Goal: Task Accomplishment & Management: Complete application form

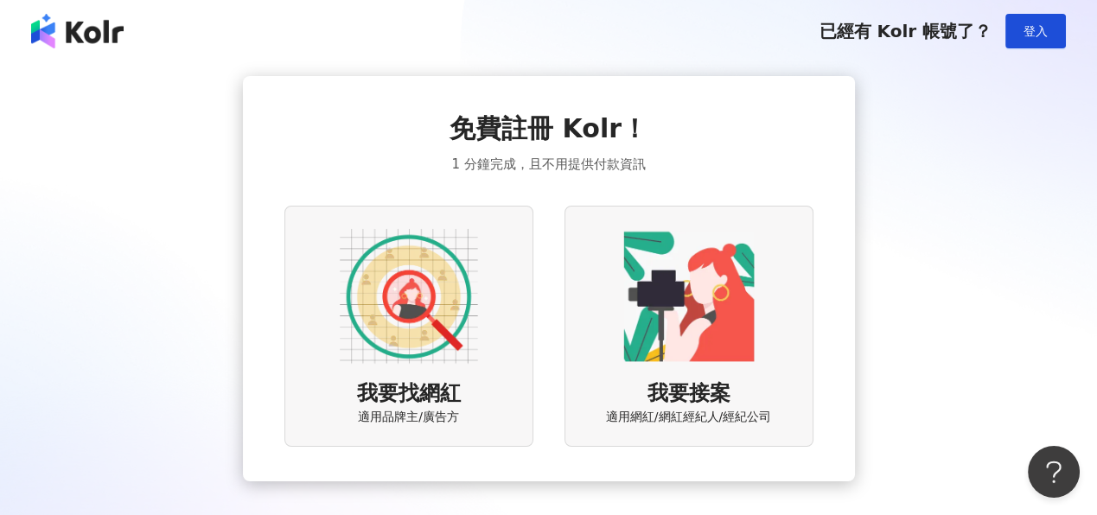
click at [450, 325] on img at bounding box center [409, 296] width 138 height 138
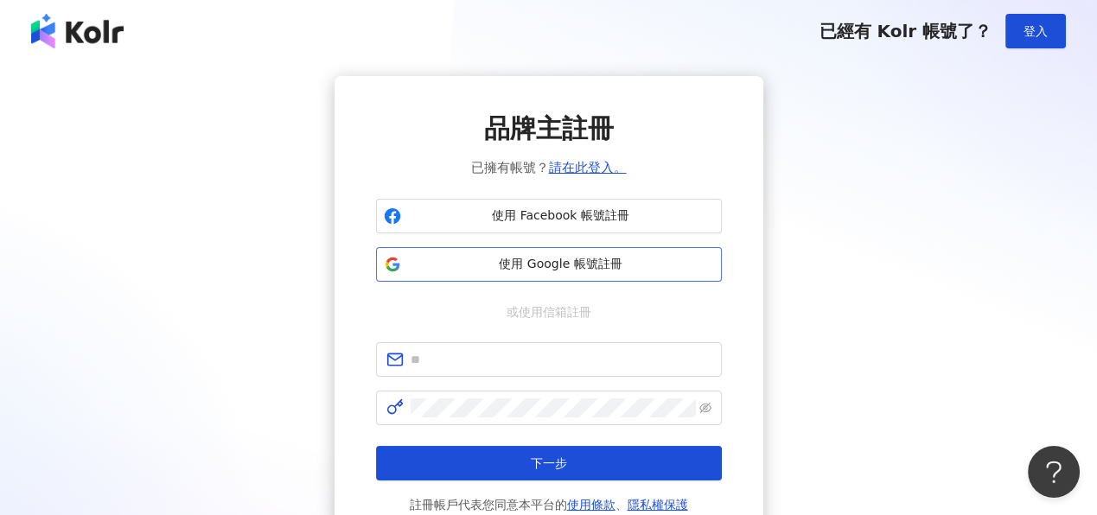
click at [646, 263] on span "使用 Google 帳號註冊" at bounding box center [561, 264] width 306 height 17
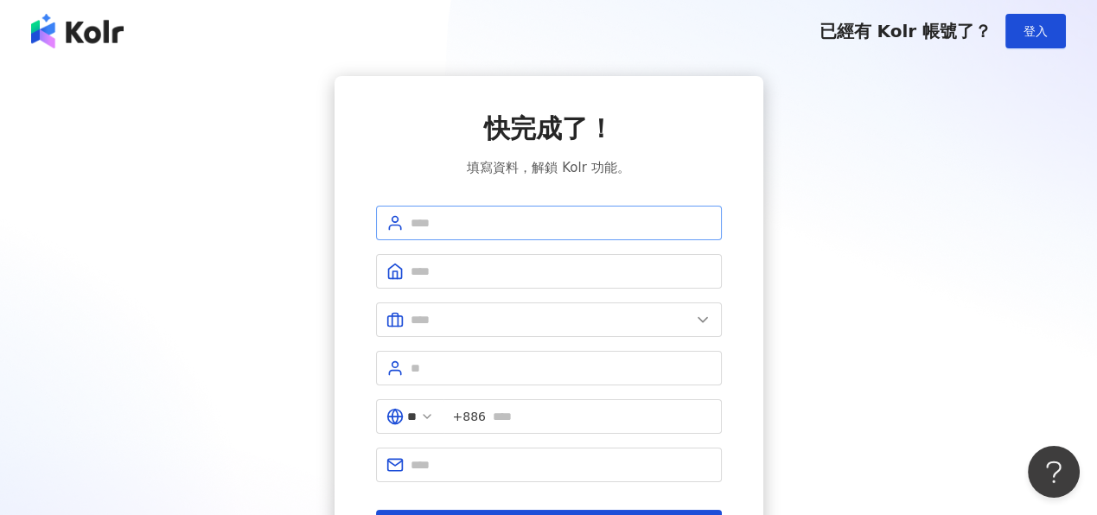
scroll to position [86, 0]
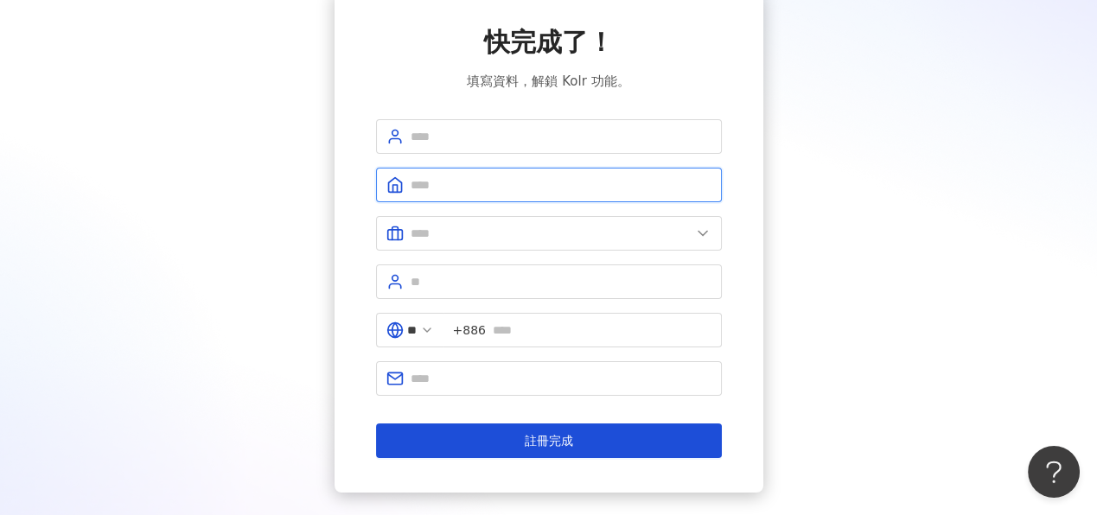
click at [538, 184] on input "text" at bounding box center [561, 185] width 301 height 19
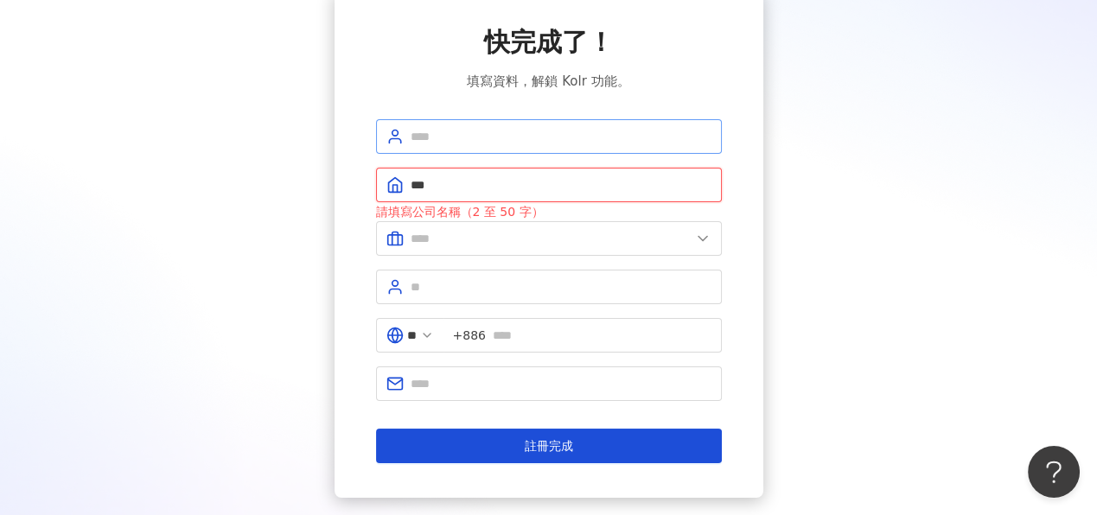
type input "***"
click at [456, 140] on input "text" at bounding box center [561, 136] width 301 height 19
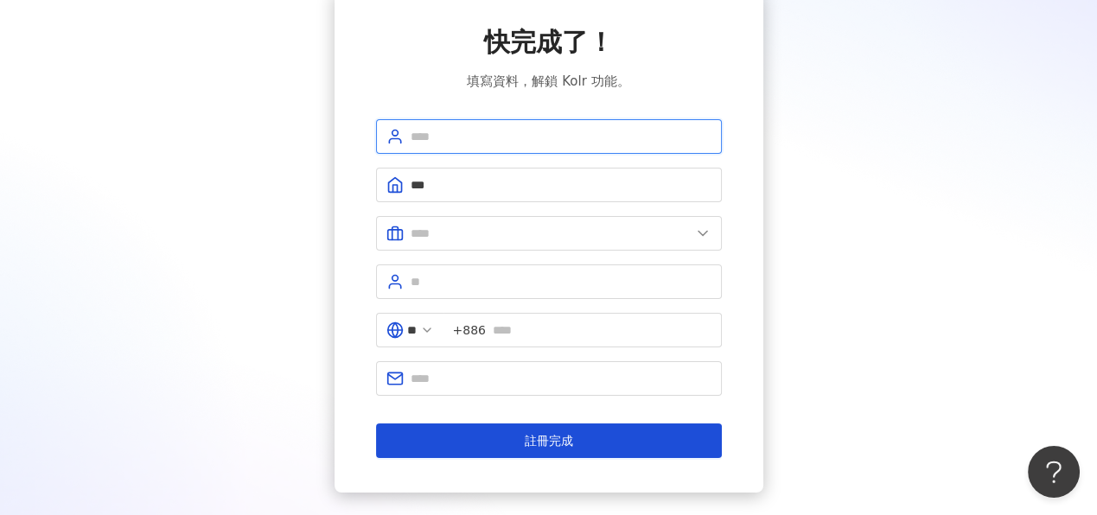
type input "*"
type input "**********"
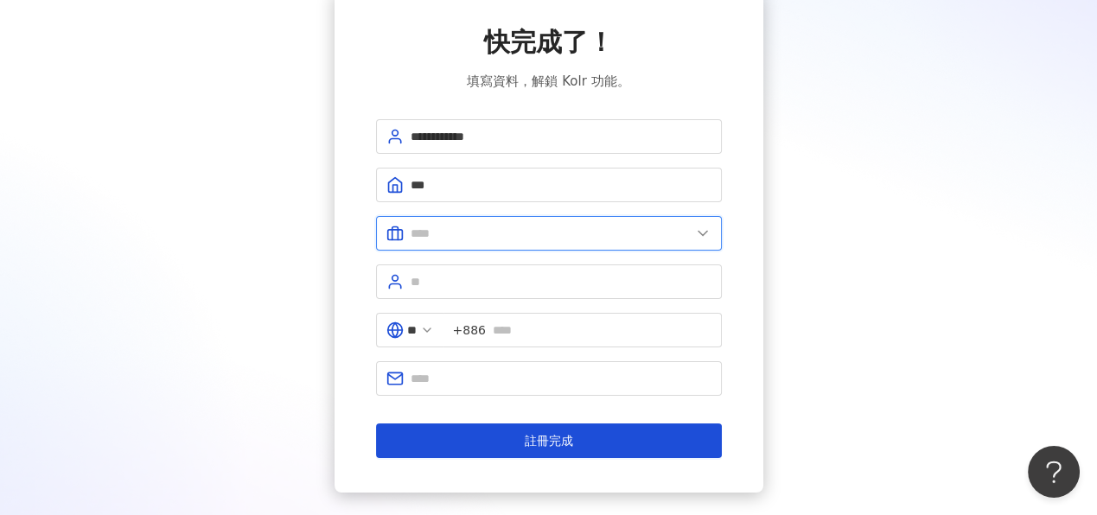
click at [537, 236] on input "text" at bounding box center [551, 233] width 280 height 19
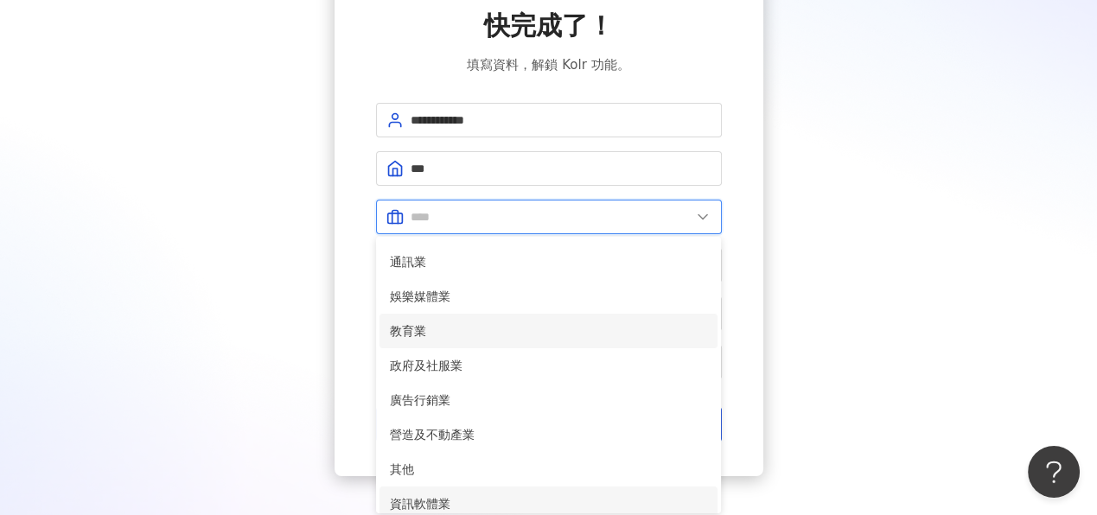
scroll to position [346, 0]
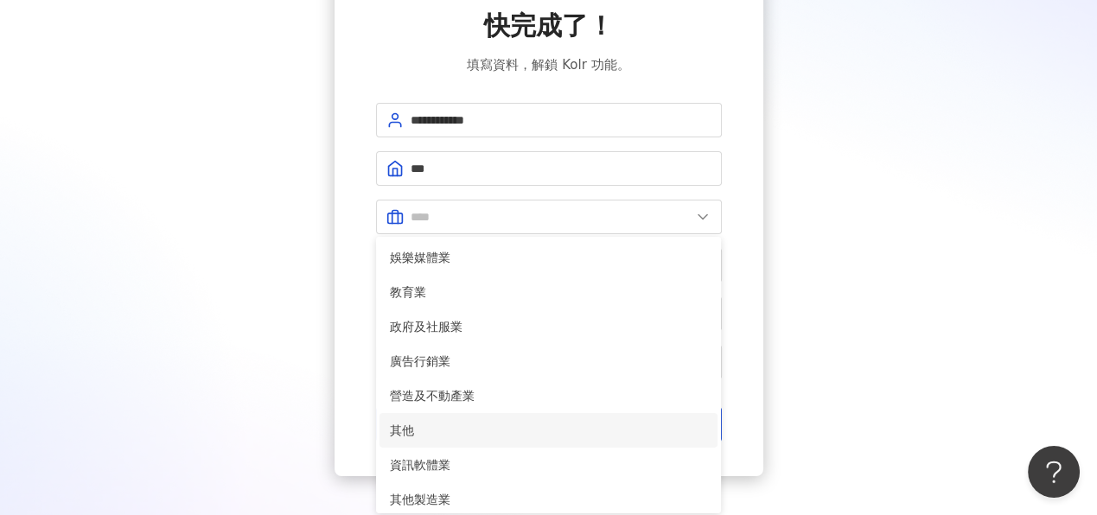
click at [501, 417] on li "其他" at bounding box center [549, 430] width 339 height 35
type input "**"
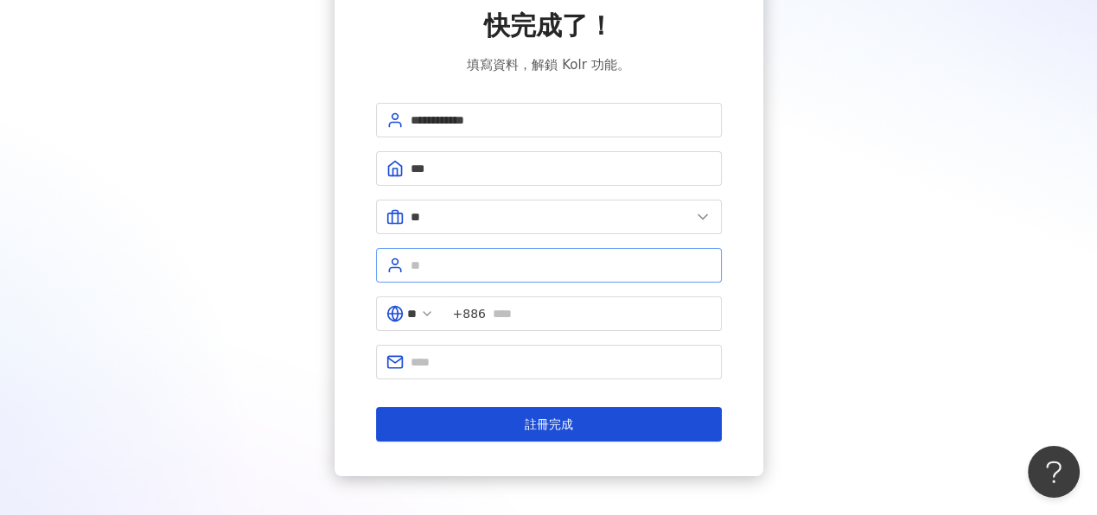
click at [561, 251] on span at bounding box center [549, 265] width 346 height 35
click at [552, 263] on input "text" at bounding box center [561, 265] width 301 height 19
type input "****"
click at [552, 312] on input "text" at bounding box center [602, 313] width 219 height 19
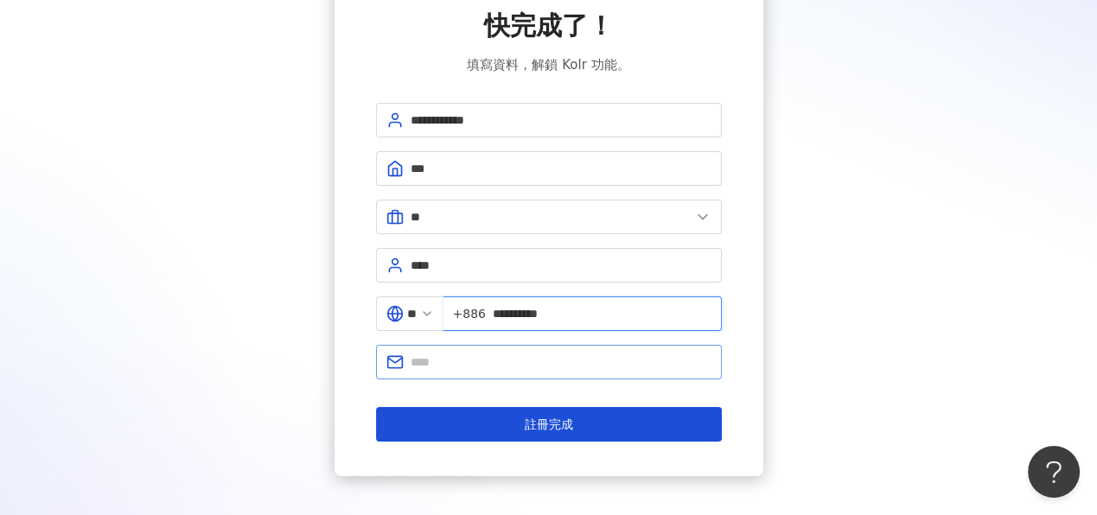
type input "**********"
click at [580, 354] on input "text" at bounding box center [561, 362] width 301 height 19
type input "**********"
click at [790, 378] on div "**********" at bounding box center [549, 224] width 1056 height 503
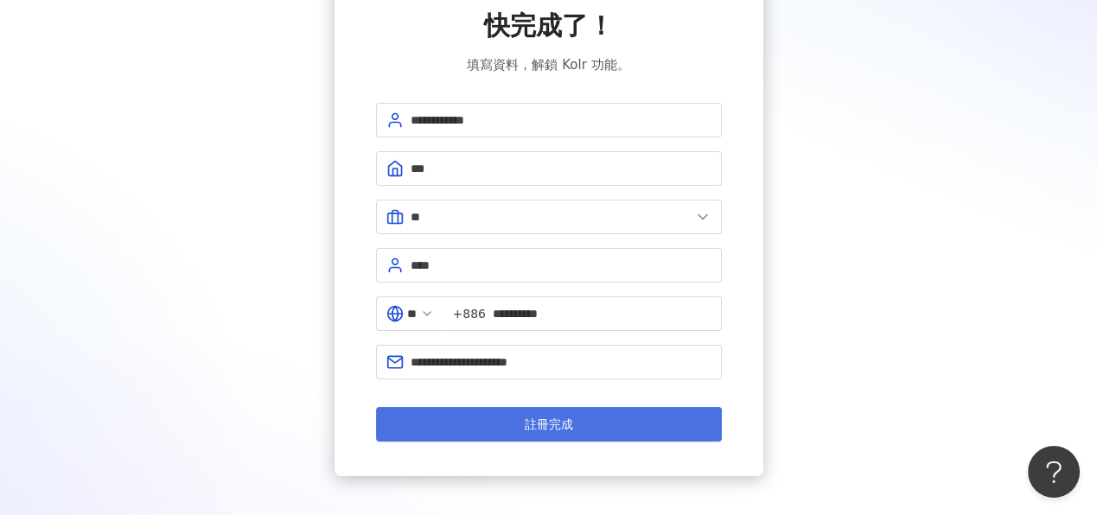
click at [585, 431] on button "註冊完成" at bounding box center [549, 424] width 346 height 35
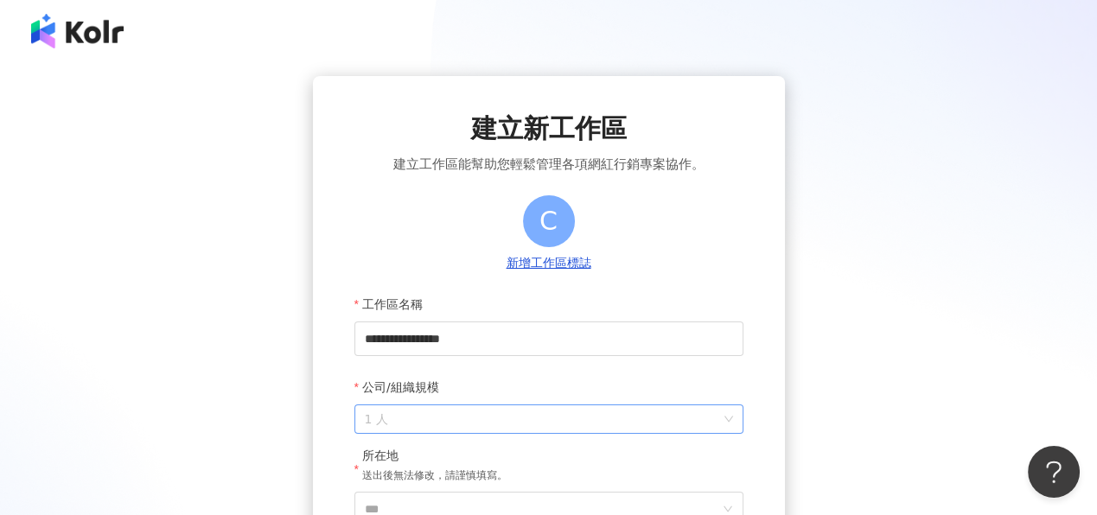
click at [585, 431] on span "1 人" at bounding box center [549, 419] width 368 height 28
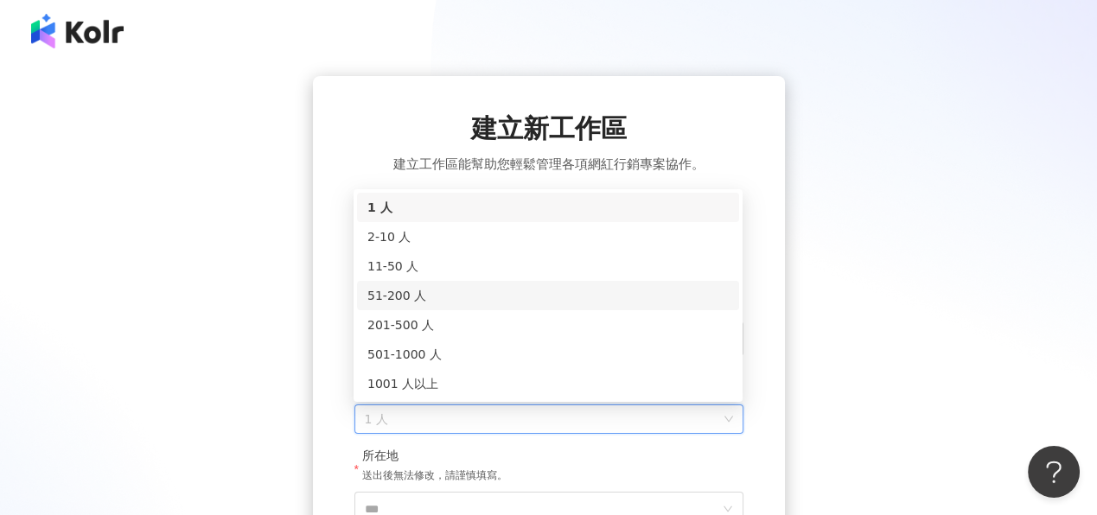
click at [521, 290] on div "51-200 人" at bounding box center [547, 295] width 361 height 19
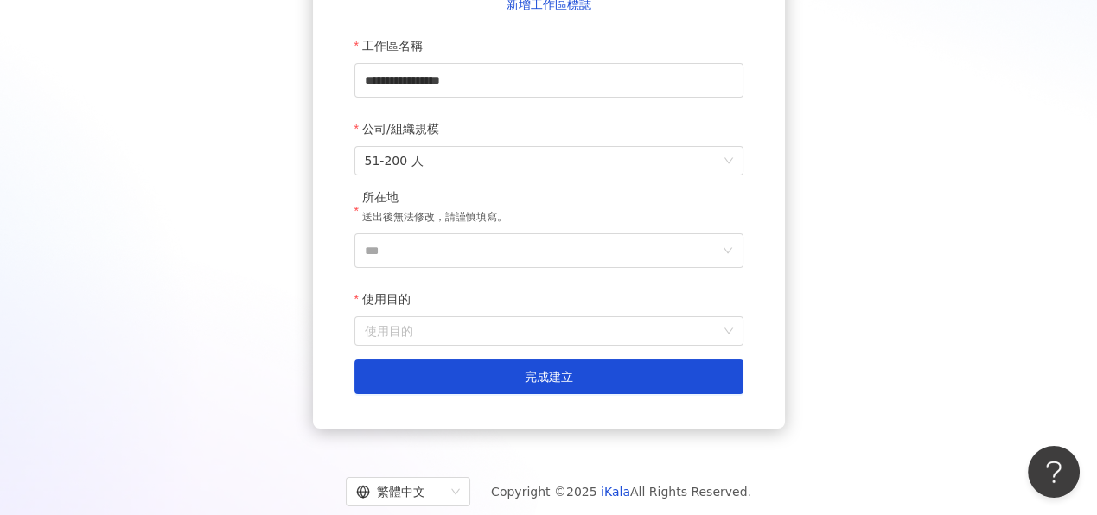
scroll to position [259, 0]
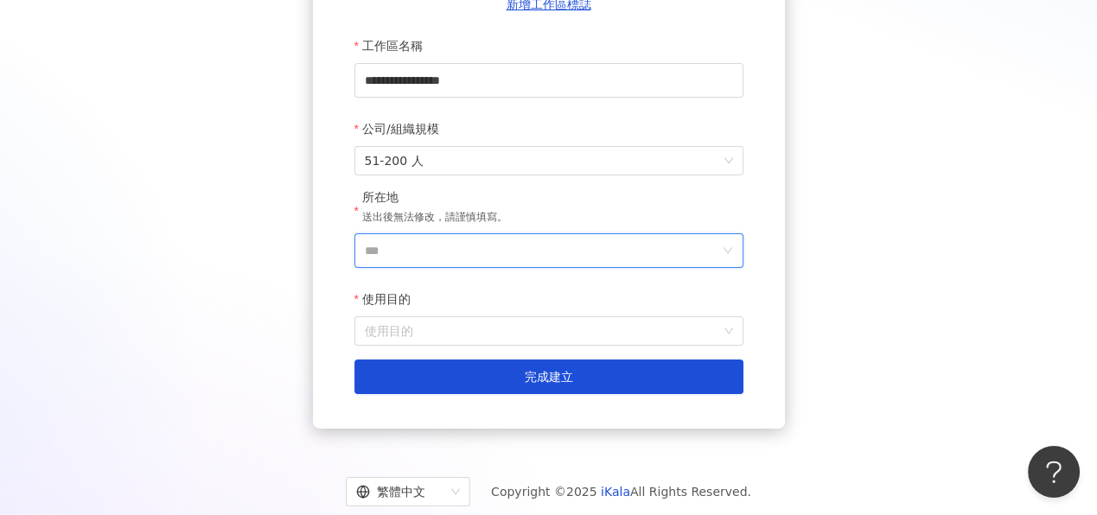
click at [559, 239] on input "***" at bounding box center [542, 250] width 354 height 33
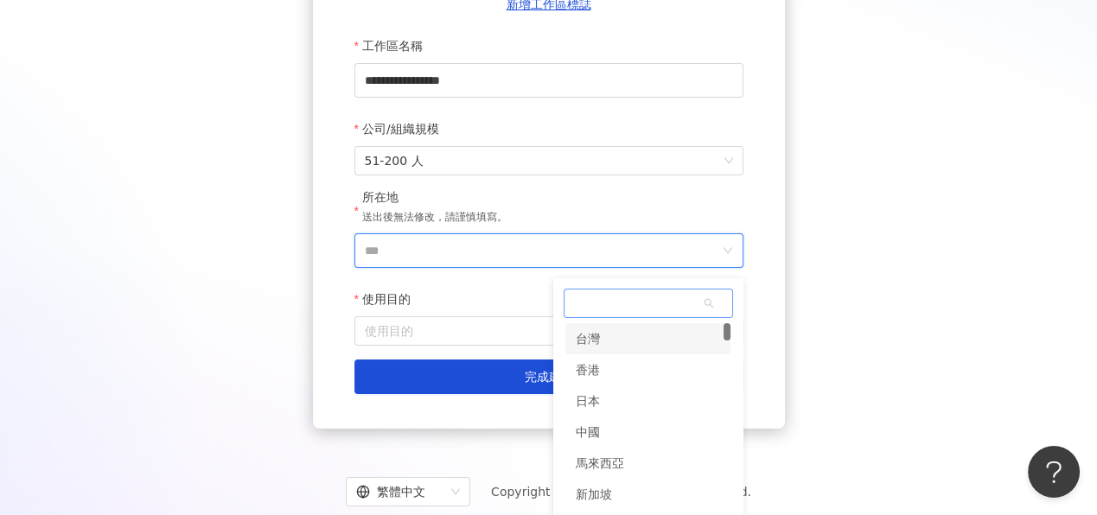
click at [622, 342] on div "台灣" at bounding box center [648, 338] width 166 height 31
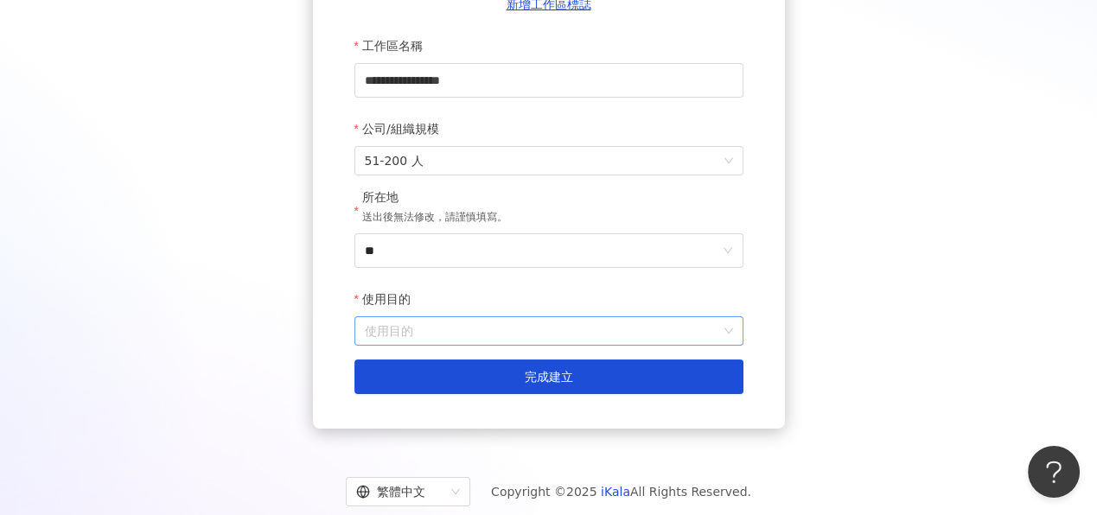
click at [589, 340] on input "使用目的" at bounding box center [549, 331] width 368 height 28
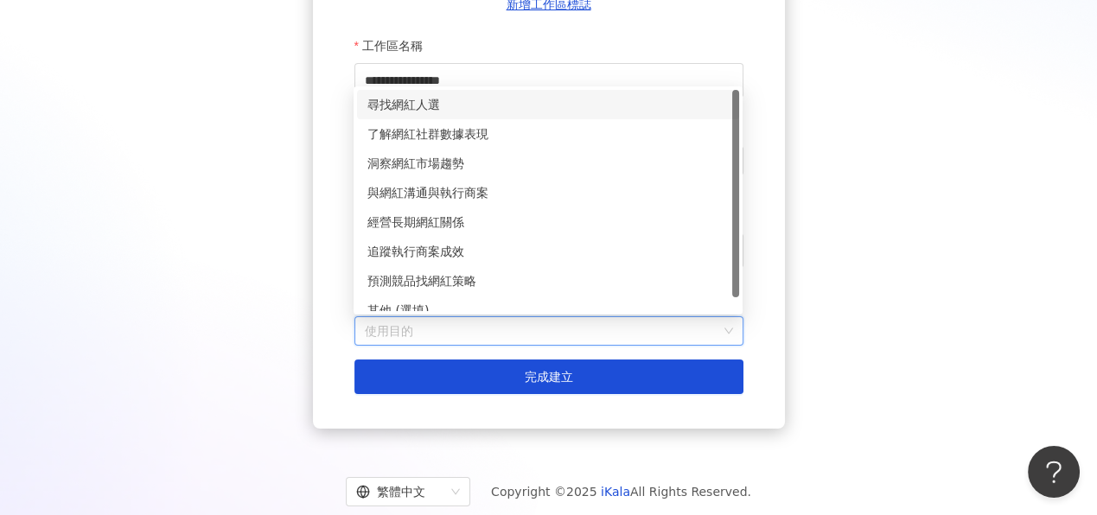
click at [582, 107] on div "尋找網紅人選" at bounding box center [547, 104] width 361 height 19
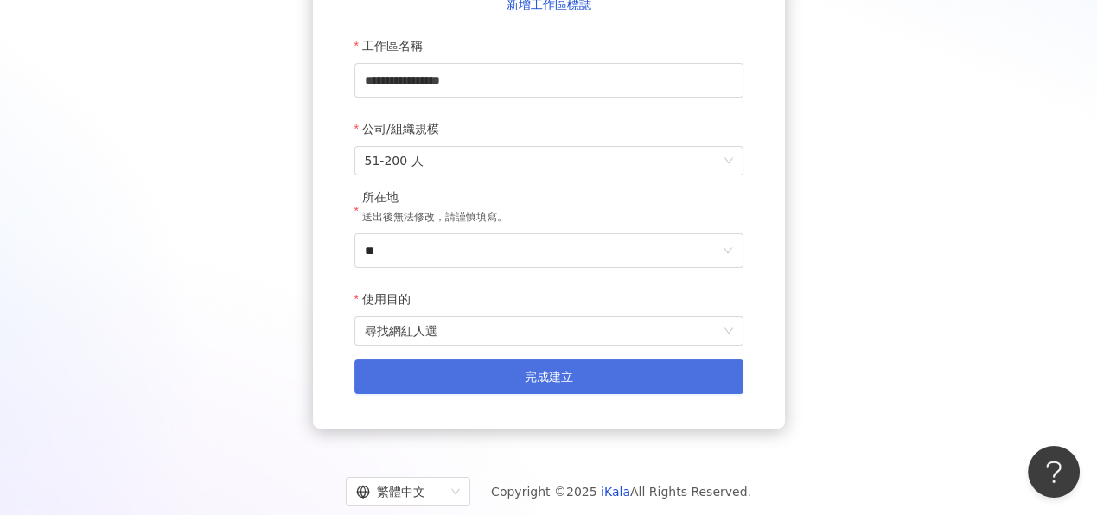
click at [597, 375] on button "完成建立" at bounding box center [548, 377] width 389 height 35
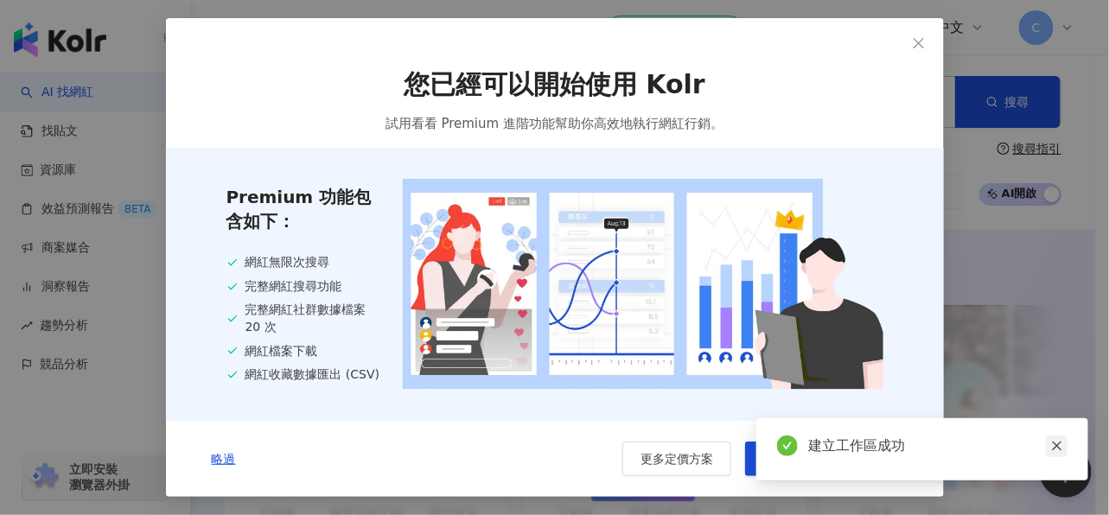
click at [1058, 446] on icon "close" at bounding box center [1057, 447] width 10 height 10
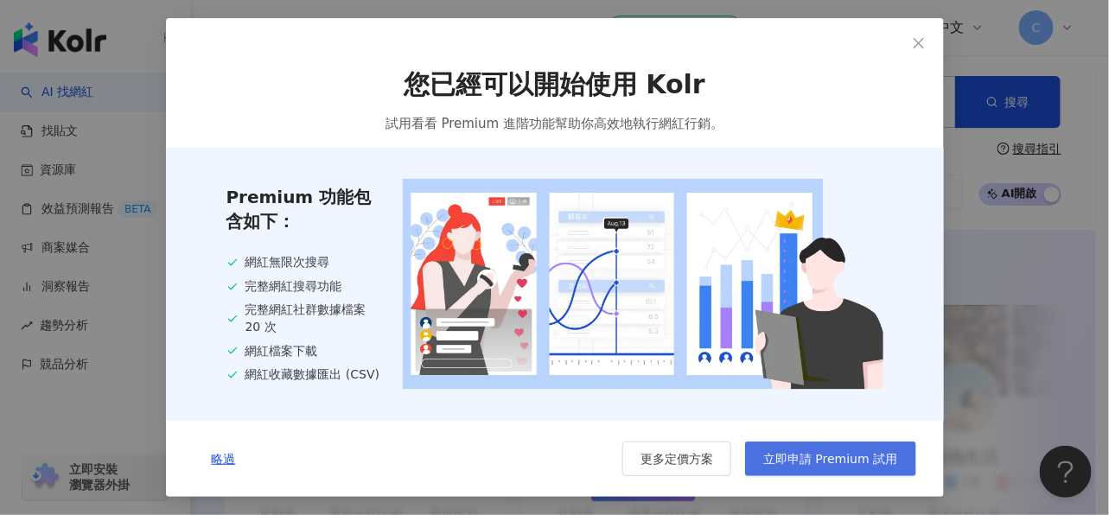
click at [870, 464] on span "立即申請 Premium 試用" at bounding box center [830, 459] width 134 height 14
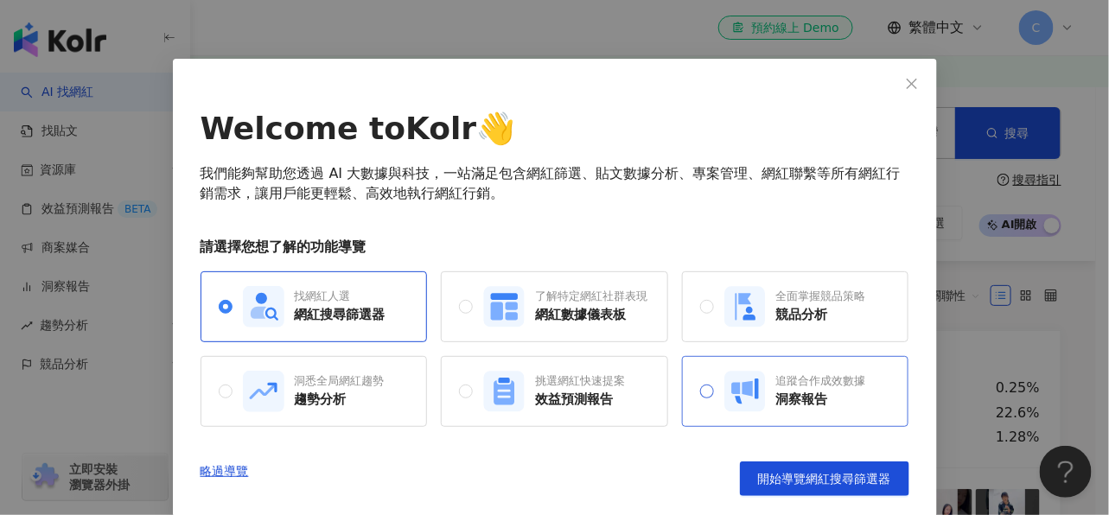
scroll to position [48, 0]
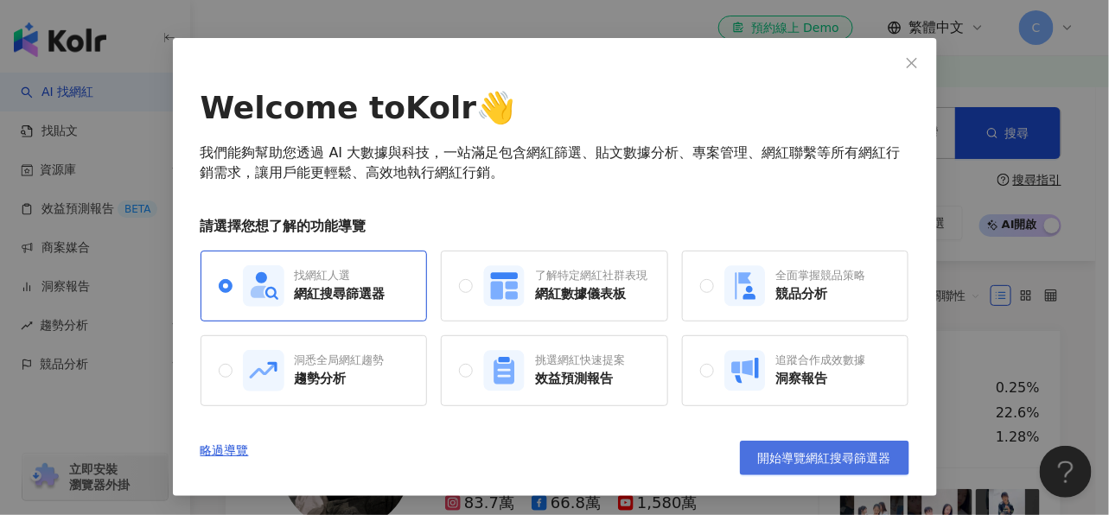
click at [818, 455] on span "開始導覽網紅搜尋篩選器" at bounding box center [824, 458] width 133 height 14
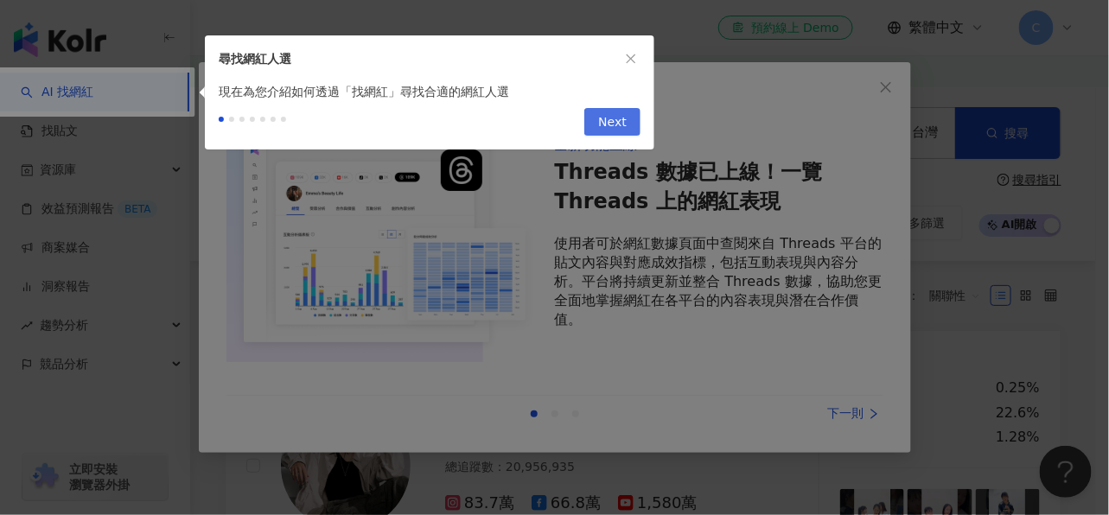
click at [616, 123] on span "Next" at bounding box center [612, 123] width 29 height 28
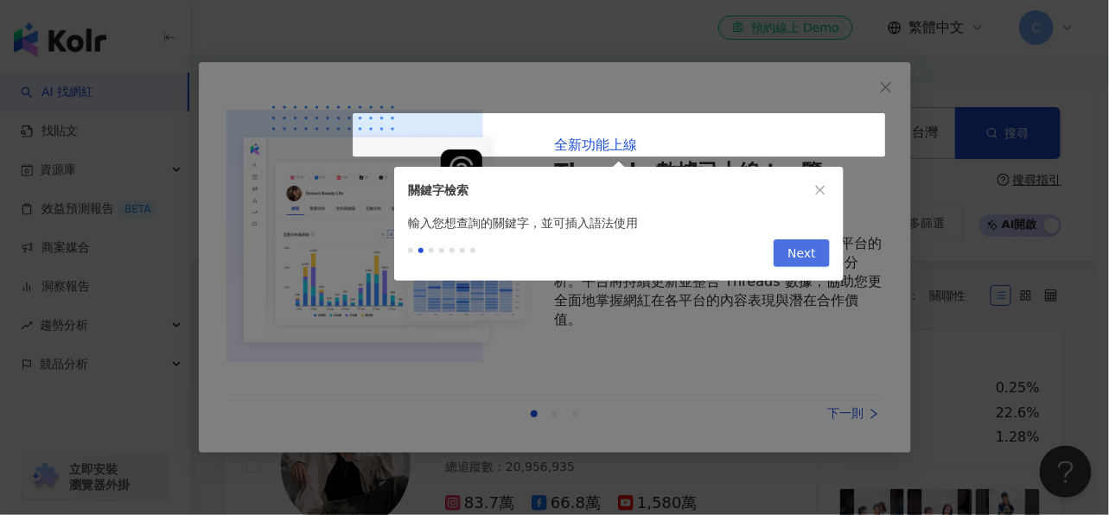
type input "*********"
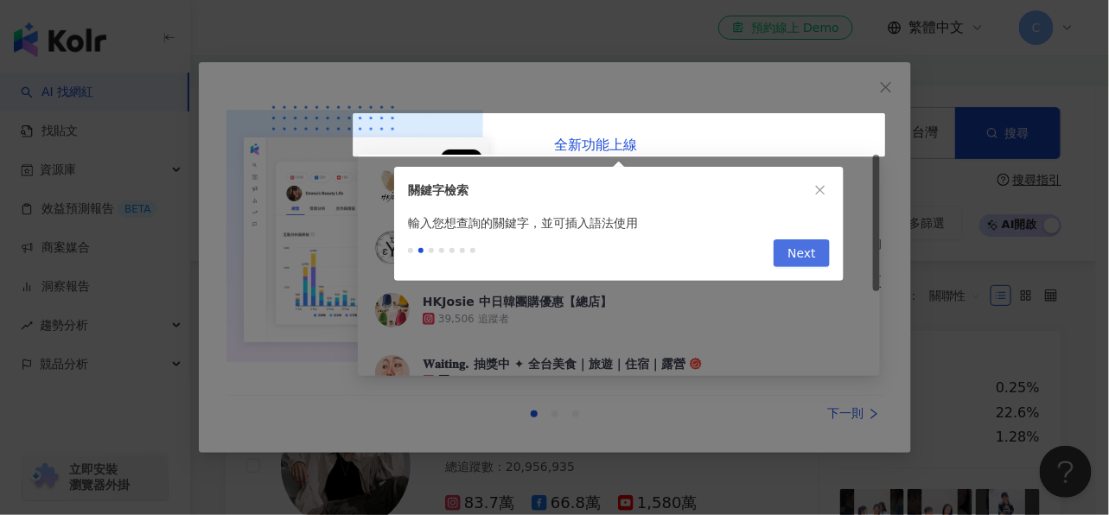
click at [804, 259] on span "Next" at bounding box center [802, 254] width 29 height 28
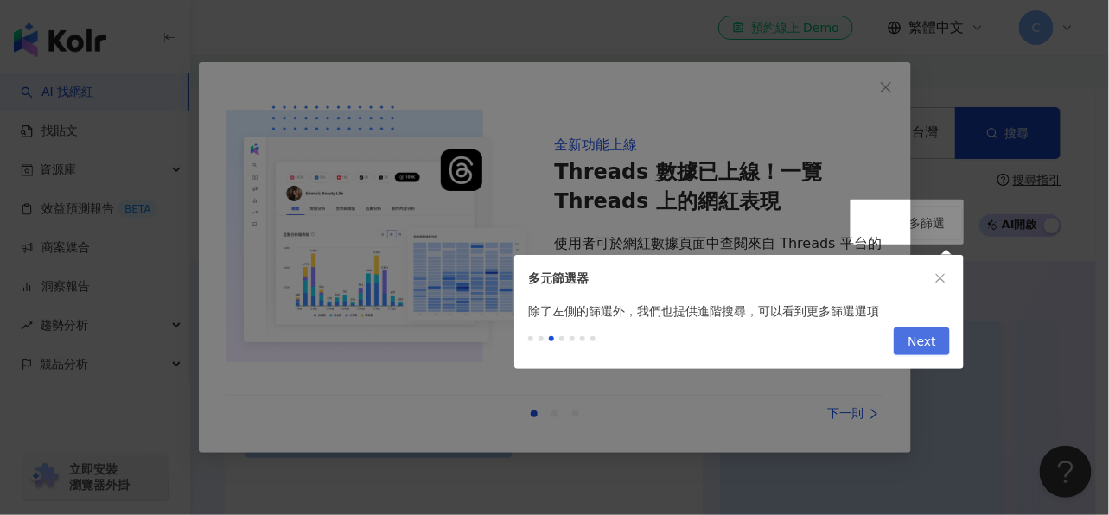
click at [919, 348] on span "Next" at bounding box center [922, 343] width 29 height 28
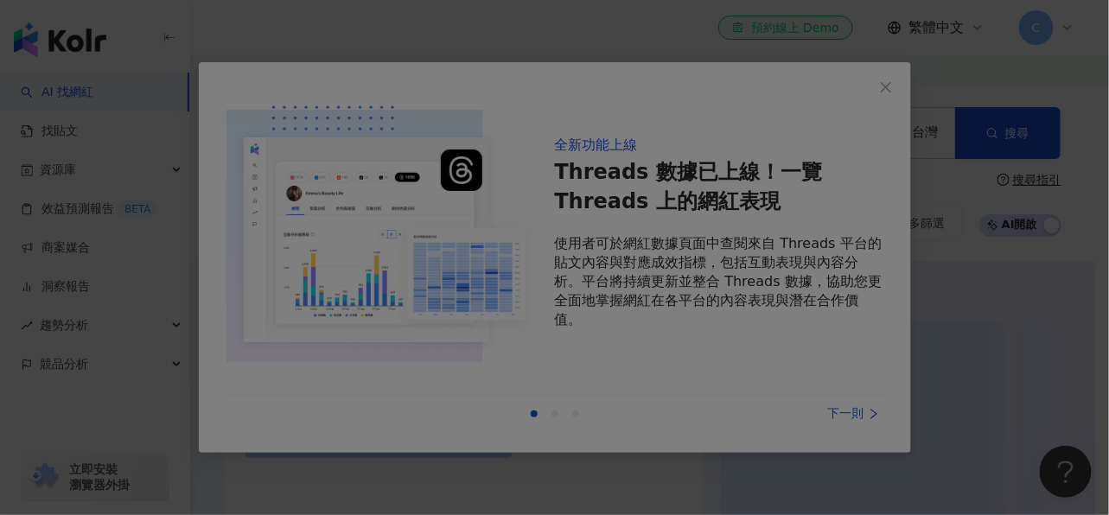
click at [852, 377] on div at bounding box center [554, 257] width 1109 height 515
click at [893, 92] on div at bounding box center [554, 257] width 1109 height 515
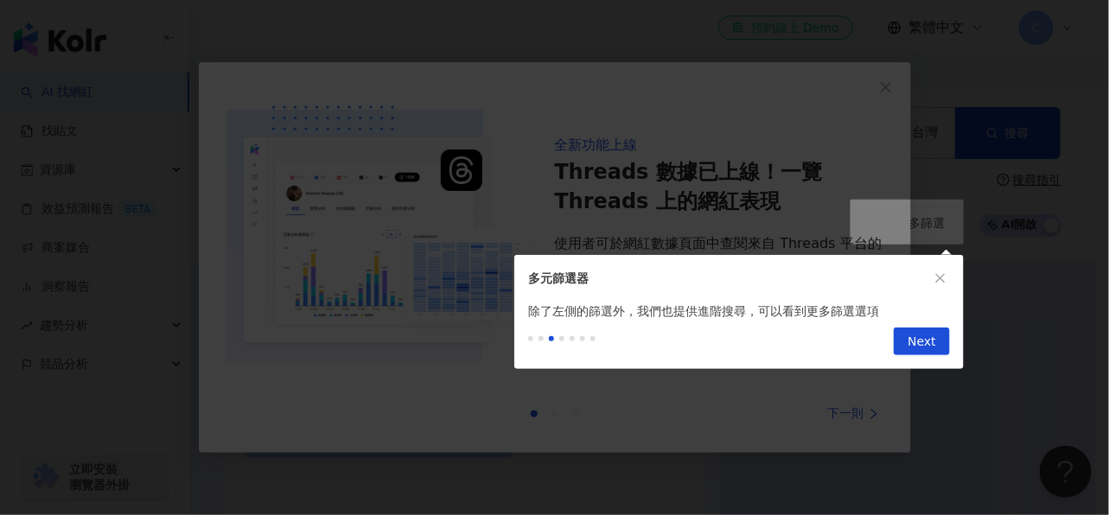
scroll to position [1152, 0]
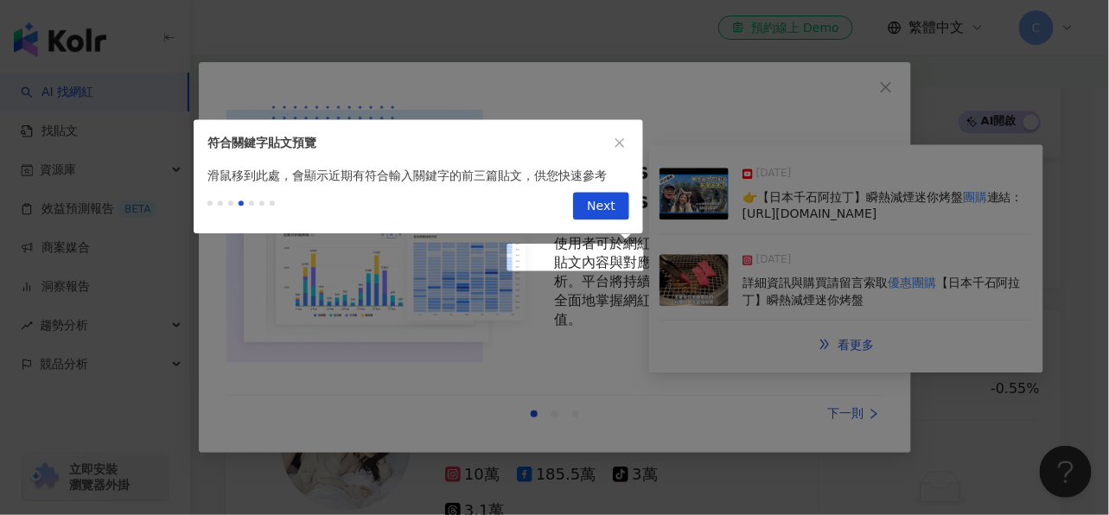
click at [762, 397] on div at bounding box center [554, 257] width 1109 height 515
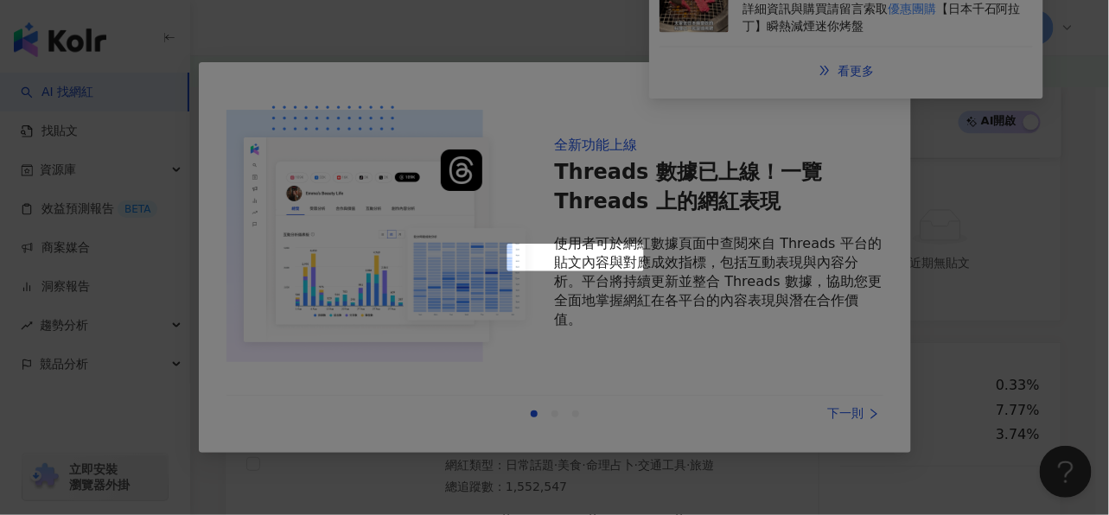
scroll to position [878, 0]
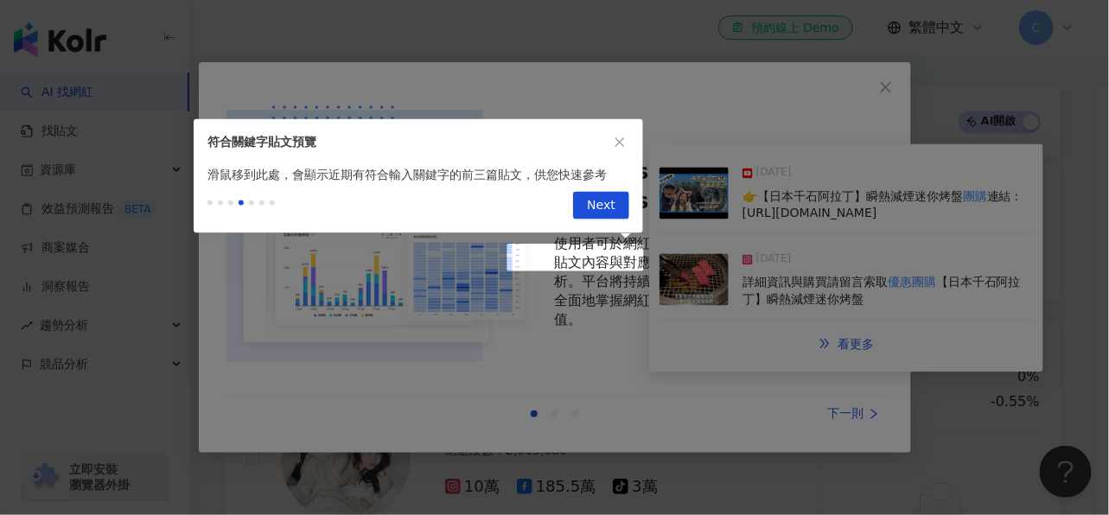
click at [795, 419] on div at bounding box center [554, 257] width 1109 height 515
click at [604, 199] on span "Next" at bounding box center [601, 207] width 29 height 28
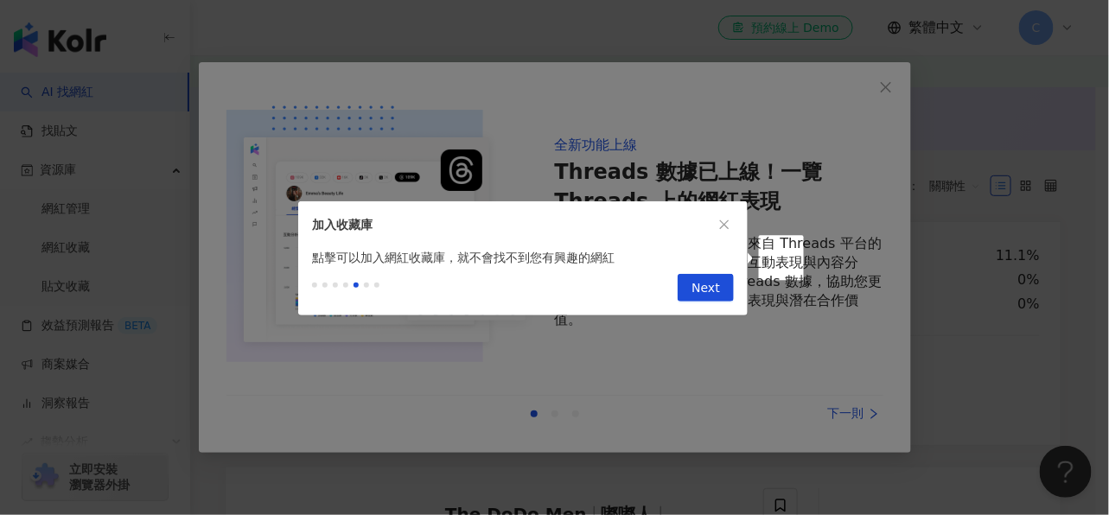
scroll to position [0, 0]
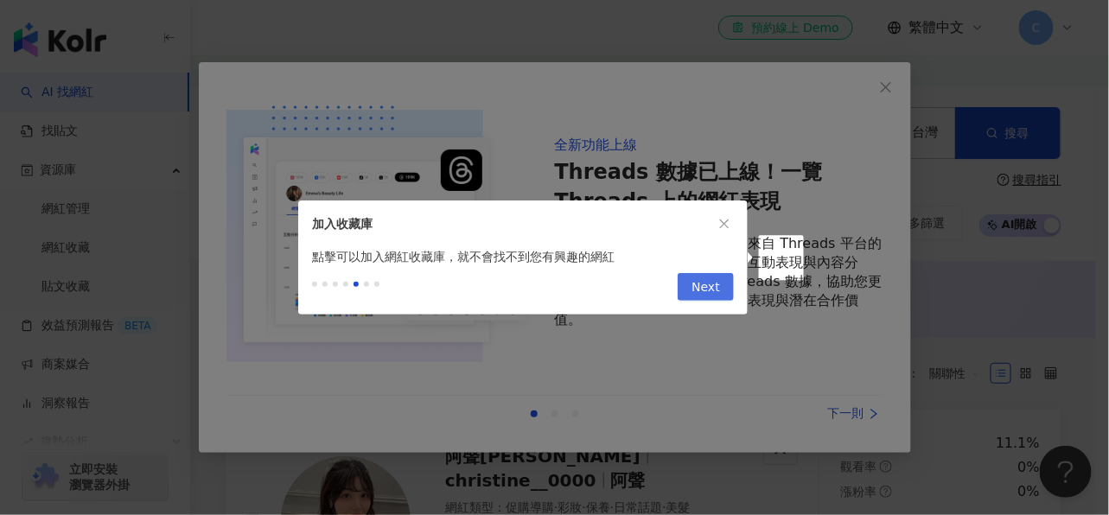
click at [690, 296] on button "Next" at bounding box center [706, 287] width 56 height 28
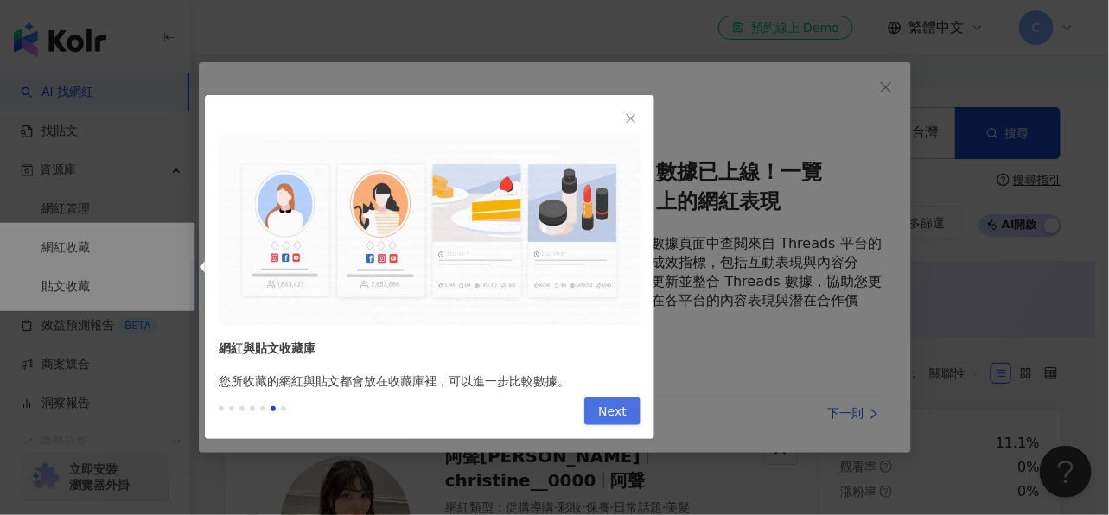
click at [610, 424] on span "Next" at bounding box center [612, 413] width 29 height 28
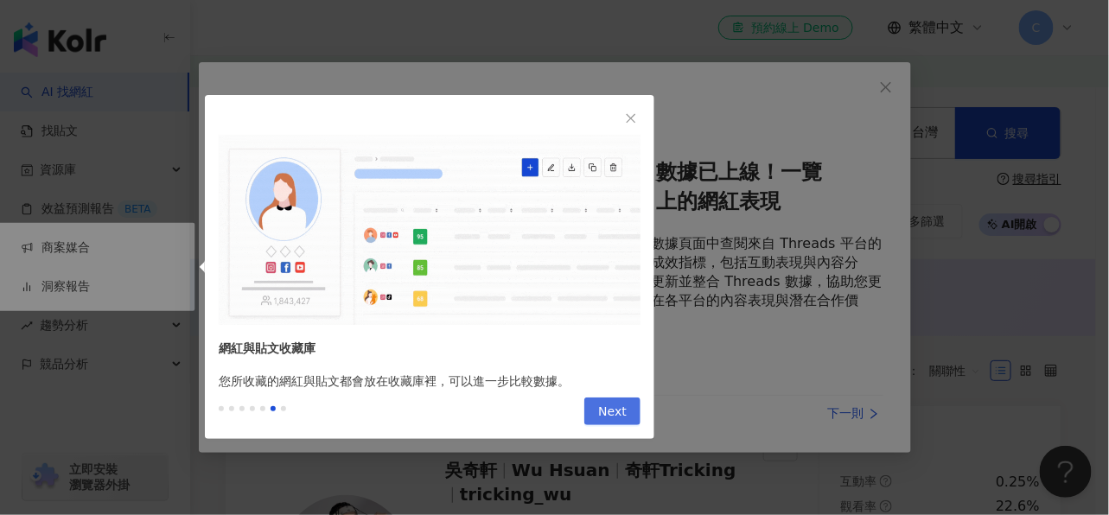
click at [609, 413] on span "Next" at bounding box center [612, 413] width 29 height 28
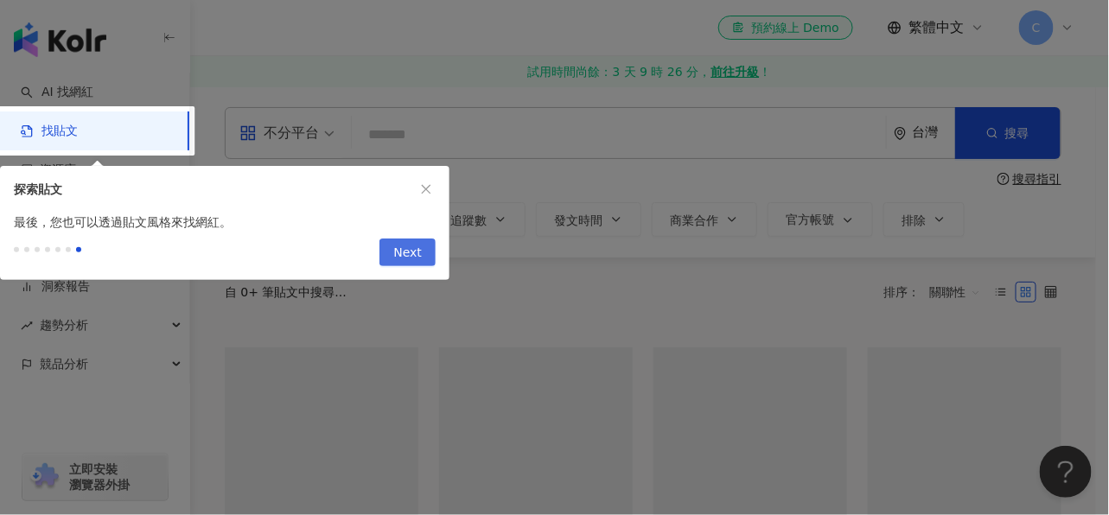
click at [413, 245] on span "Next" at bounding box center [407, 253] width 29 height 28
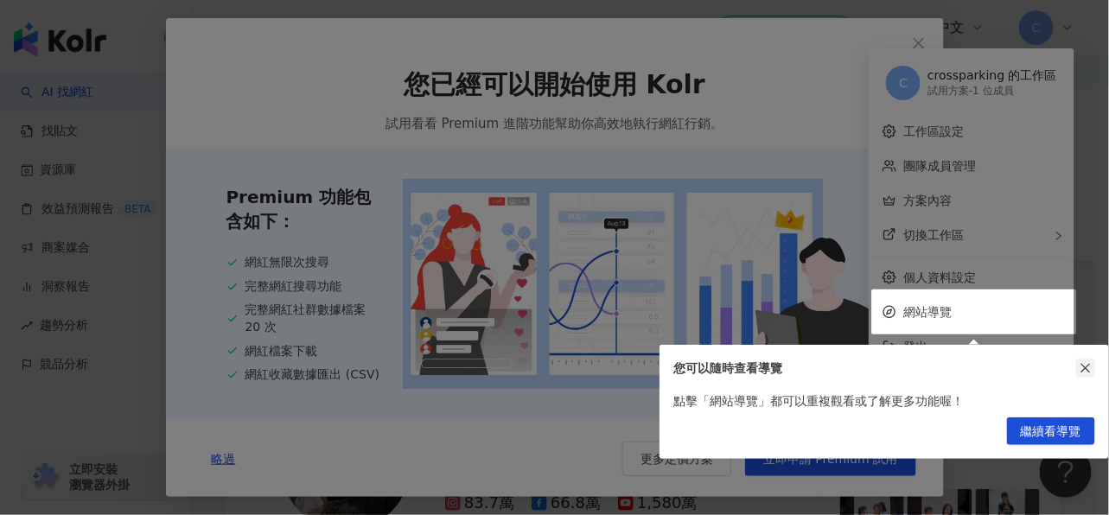
click at [1082, 362] on icon "close" at bounding box center [1086, 368] width 12 height 12
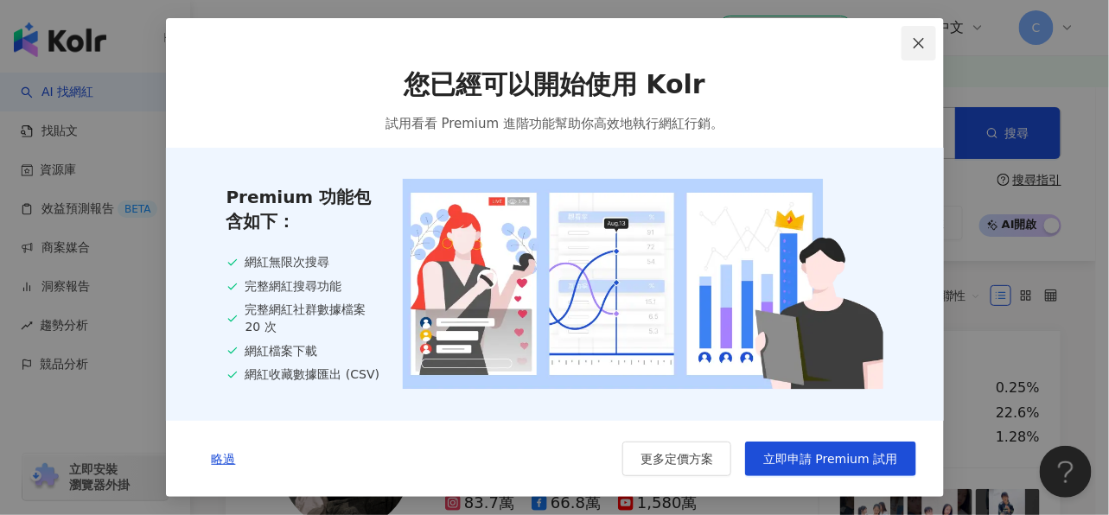
click at [914, 36] on icon "close" at bounding box center [919, 43] width 14 height 14
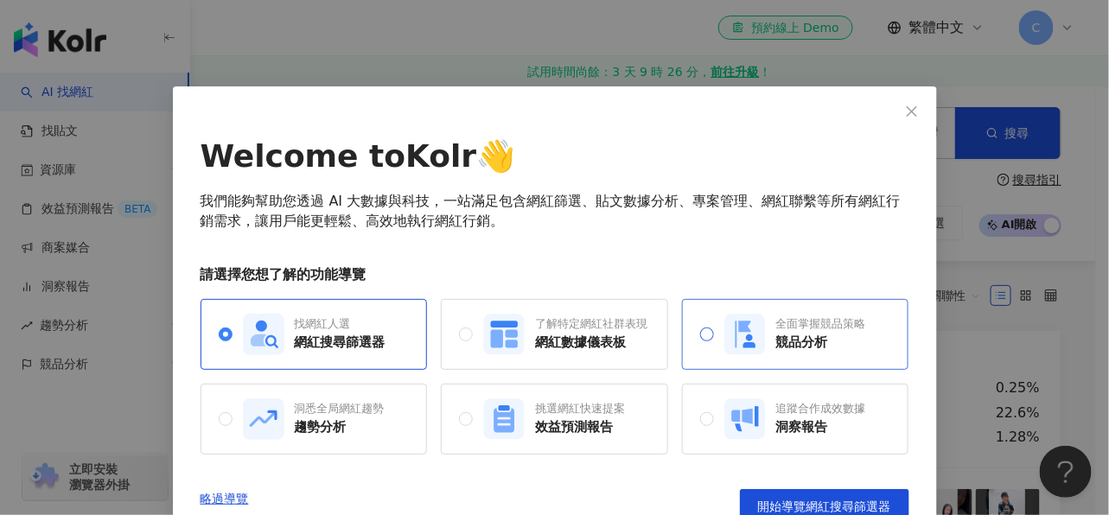
scroll to position [28, 0]
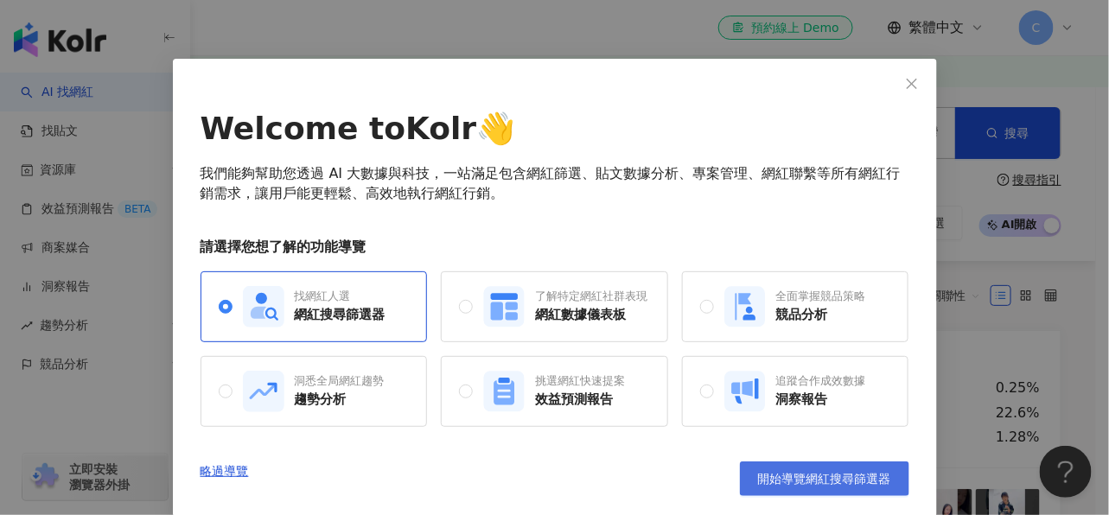
click at [865, 479] on span "開始導覽網紅搜尋篩選器" at bounding box center [824, 479] width 133 height 14
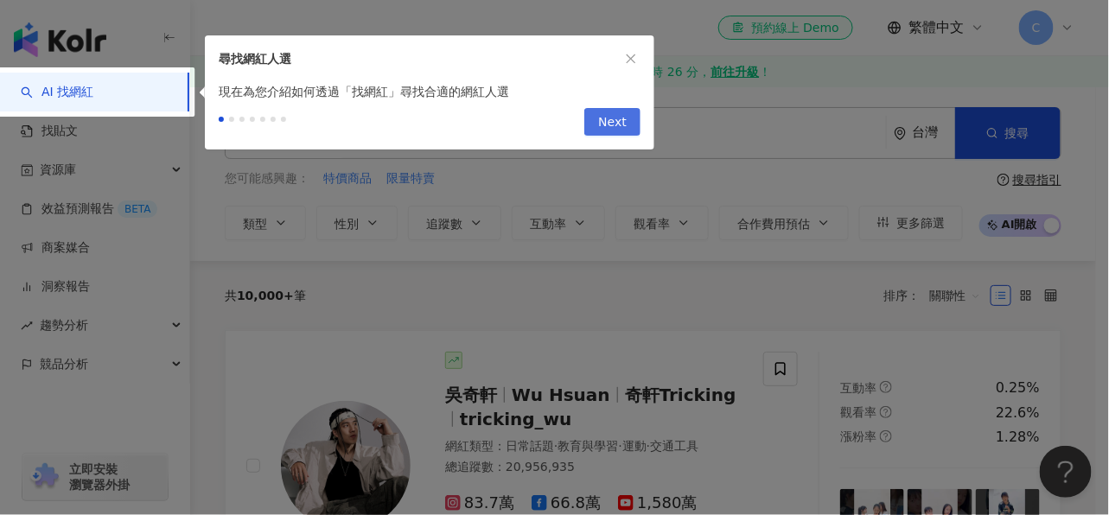
click at [623, 126] on span "Next" at bounding box center [612, 123] width 29 height 28
type input "*********"
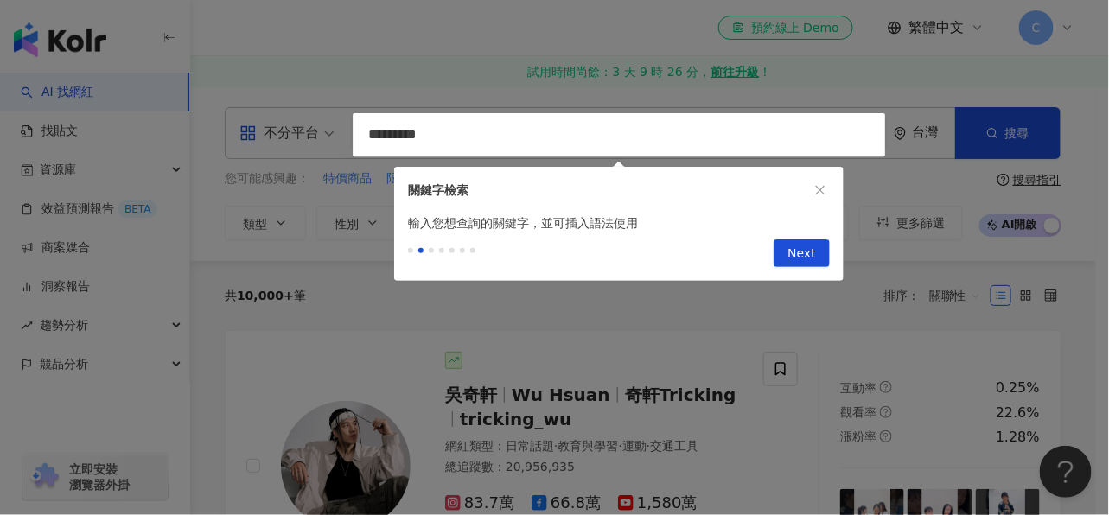
click at [801, 268] on div "Previous Next" at bounding box center [619, 257] width 450 height 48
click at [802, 264] on span "Next" at bounding box center [802, 254] width 29 height 28
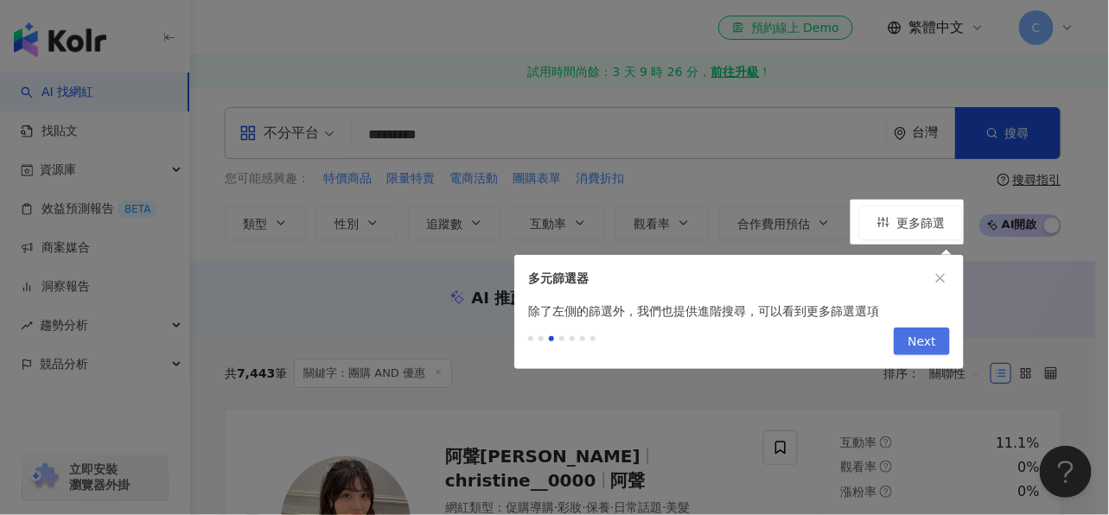
click at [914, 350] on span "Next" at bounding box center [922, 343] width 29 height 28
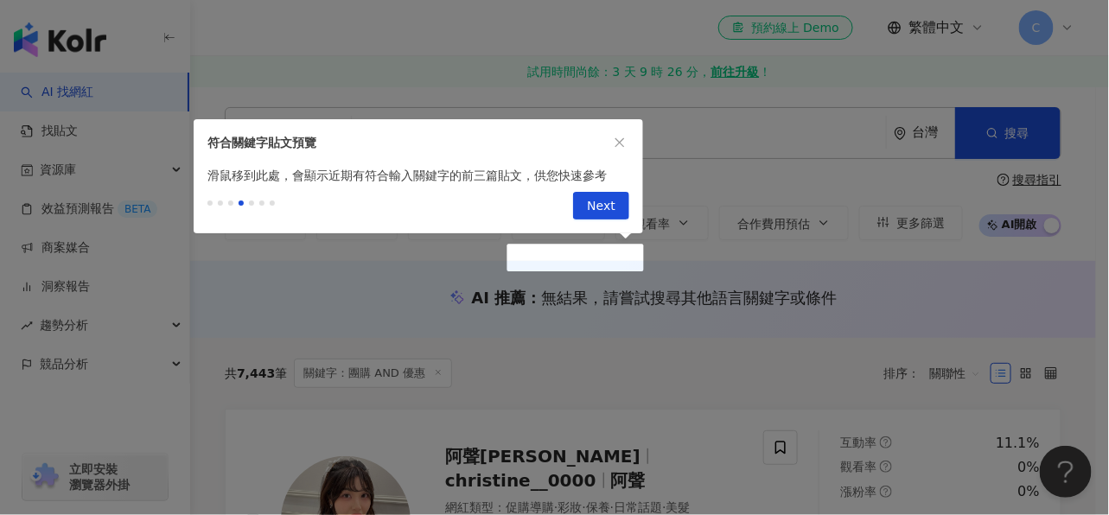
click at [603, 203] on span "Next" at bounding box center [601, 207] width 29 height 28
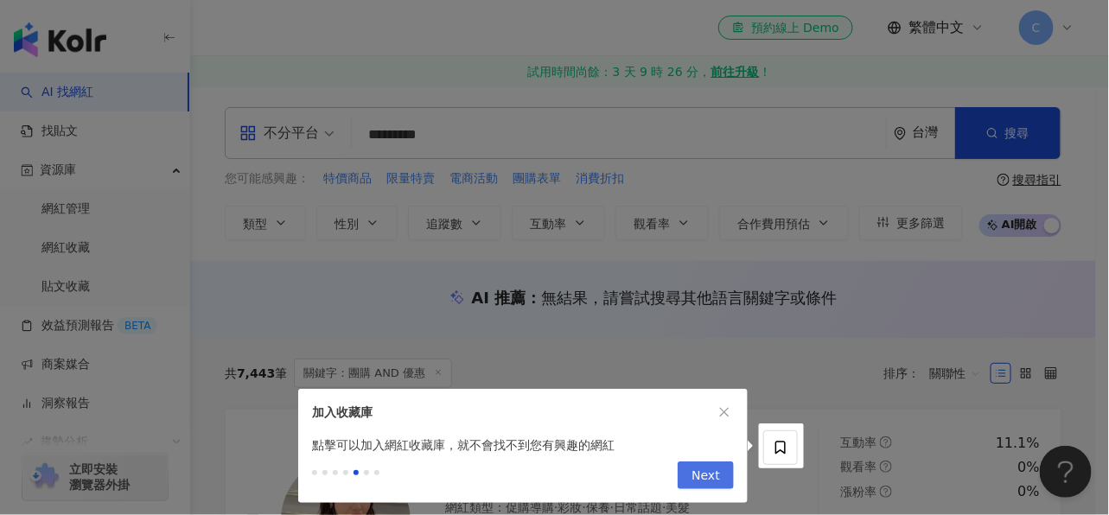
click at [723, 476] on button "Next" at bounding box center [706, 476] width 56 height 28
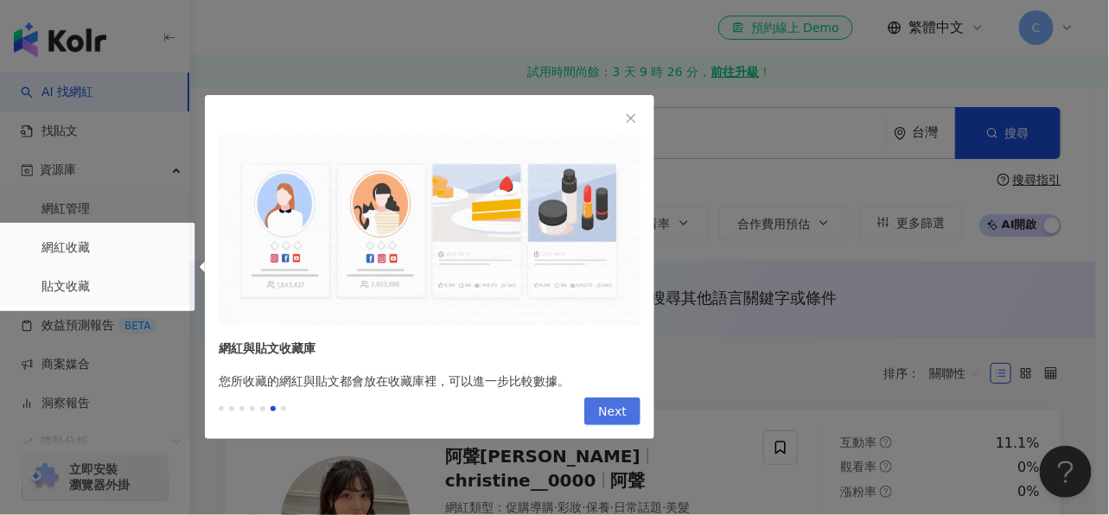
click at [608, 410] on span "Next" at bounding box center [612, 413] width 29 height 28
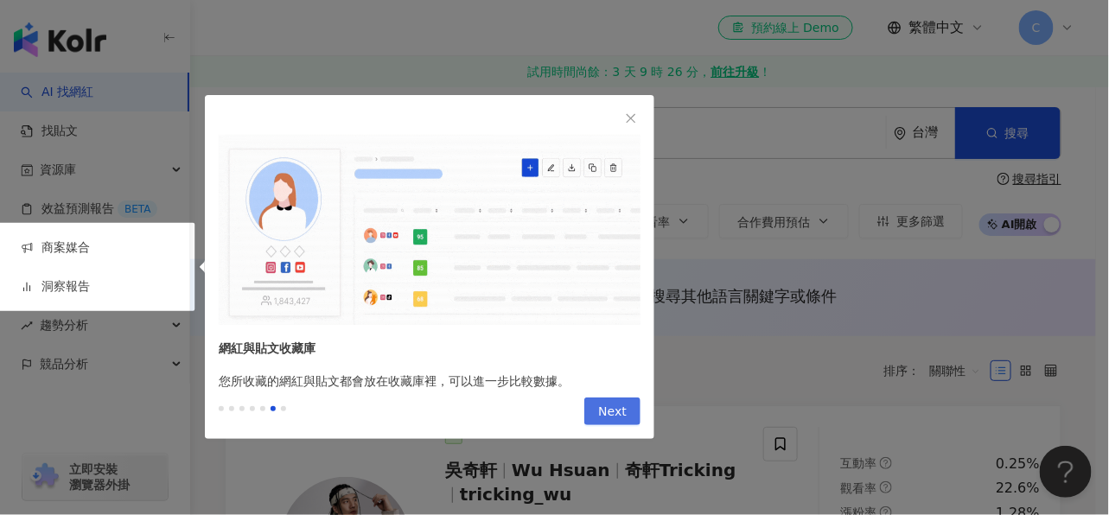
click at [610, 409] on span "Next" at bounding box center [612, 413] width 29 height 28
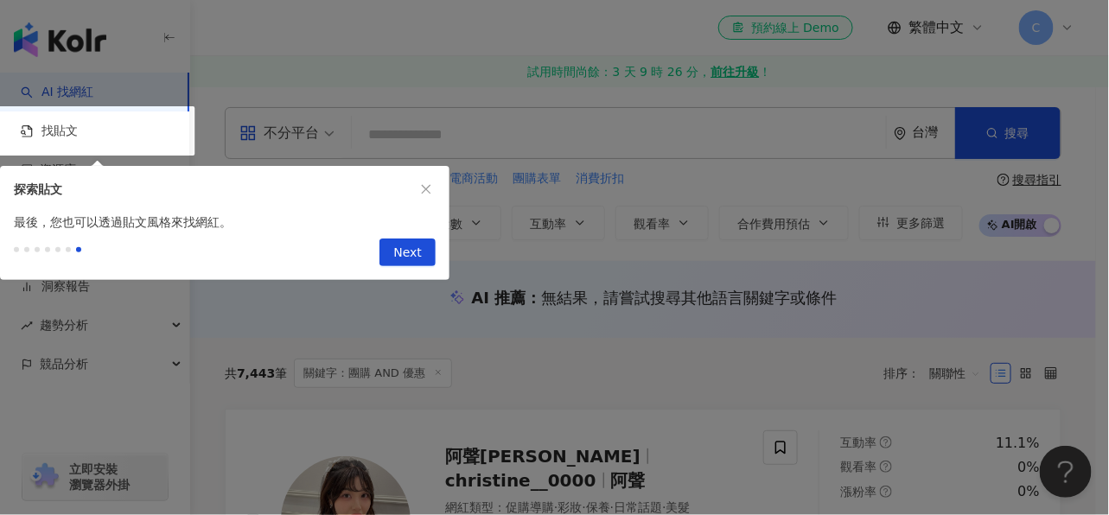
click at [403, 244] on span "Next" at bounding box center [407, 253] width 29 height 28
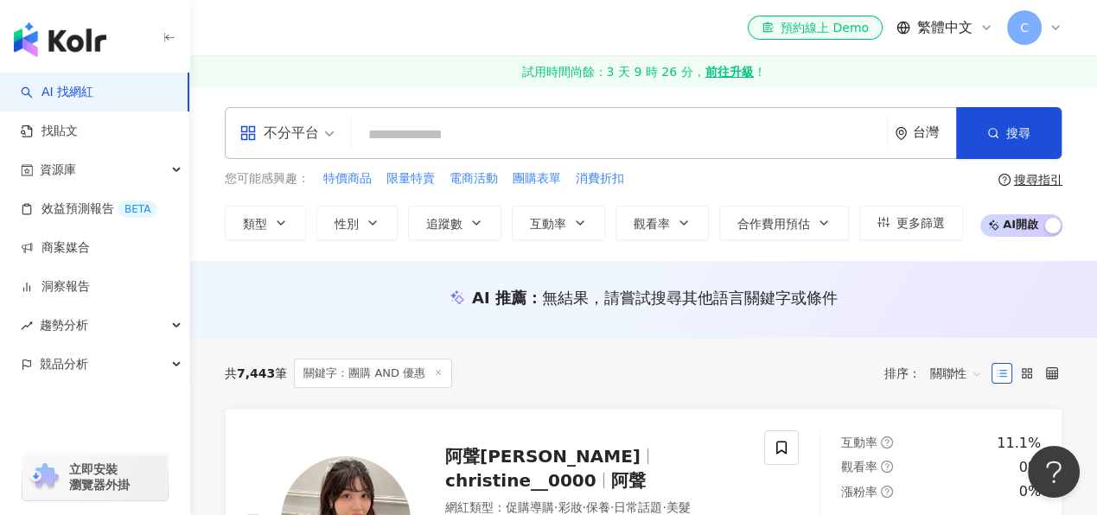
click at [304, 137] on div "不分平台" at bounding box center [279, 133] width 80 height 28
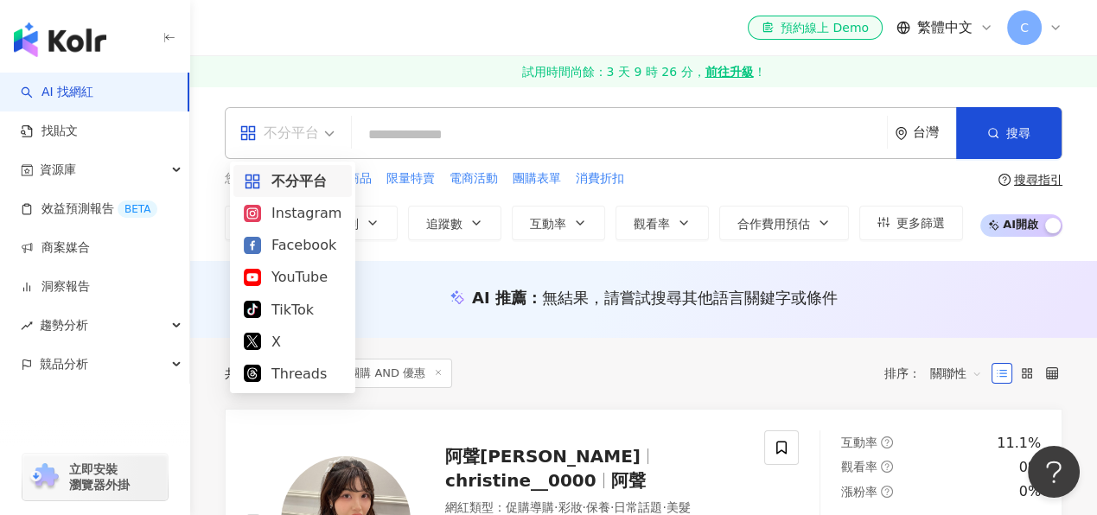
click at [304, 137] on div "不分平台" at bounding box center [279, 133] width 80 height 28
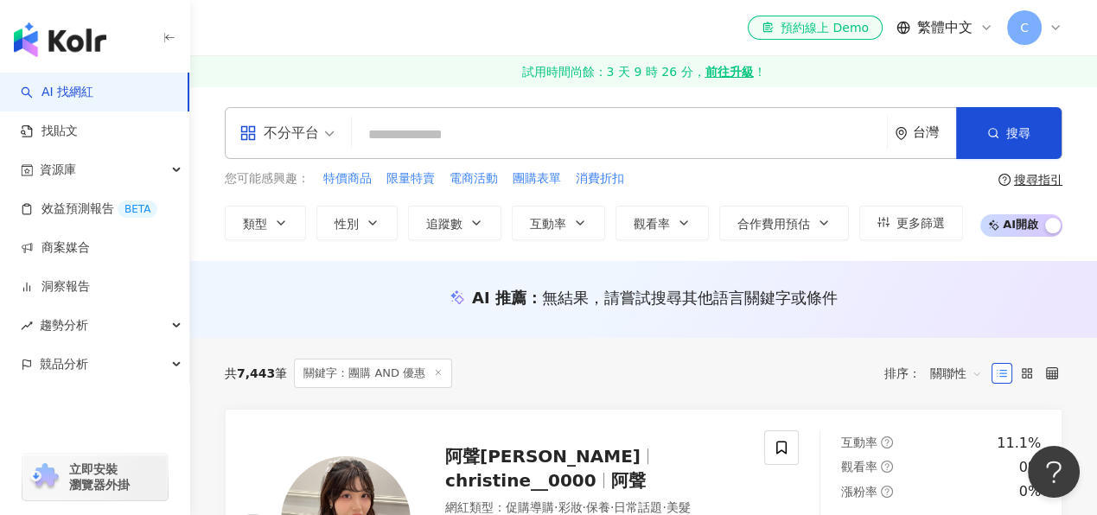
click at [435, 143] on input "search" at bounding box center [619, 134] width 521 height 33
click at [284, 218] on icon "button" at bounding box center [281, 223] width 14 height 14
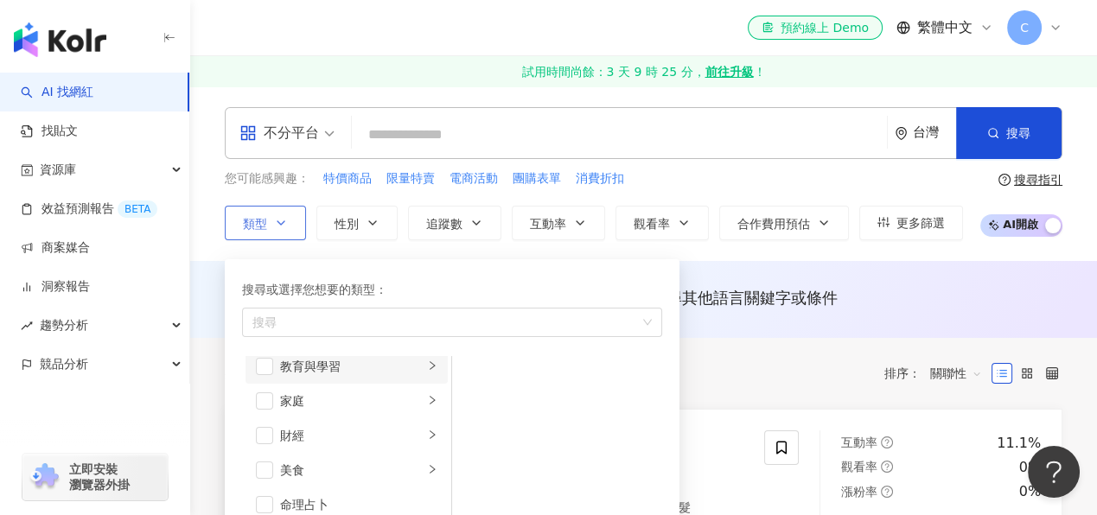
scroll to position [172, 0]
click at [346, 376] on div "家庭" at bounding box center [352, 377] width 144 height 19
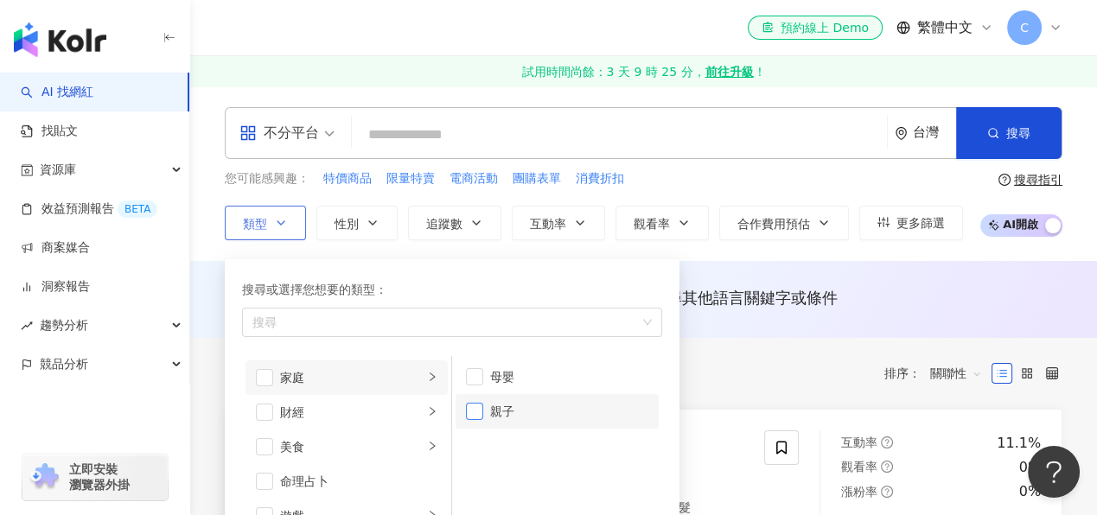
click at [472, 417] on span "button" at bounding box center [474, 411] width 17 height 17
click at [367, 223] on icon "button" at bounding box center [373, 223] width 14 height 14
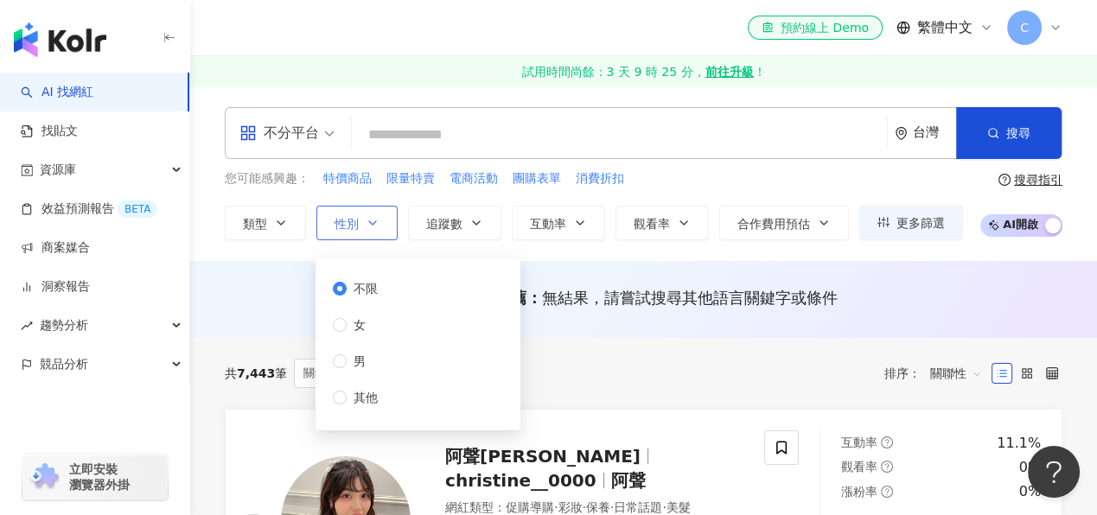
click at [367, 223] on icon "button" at bounding box center [373, 223] width 14 height 14
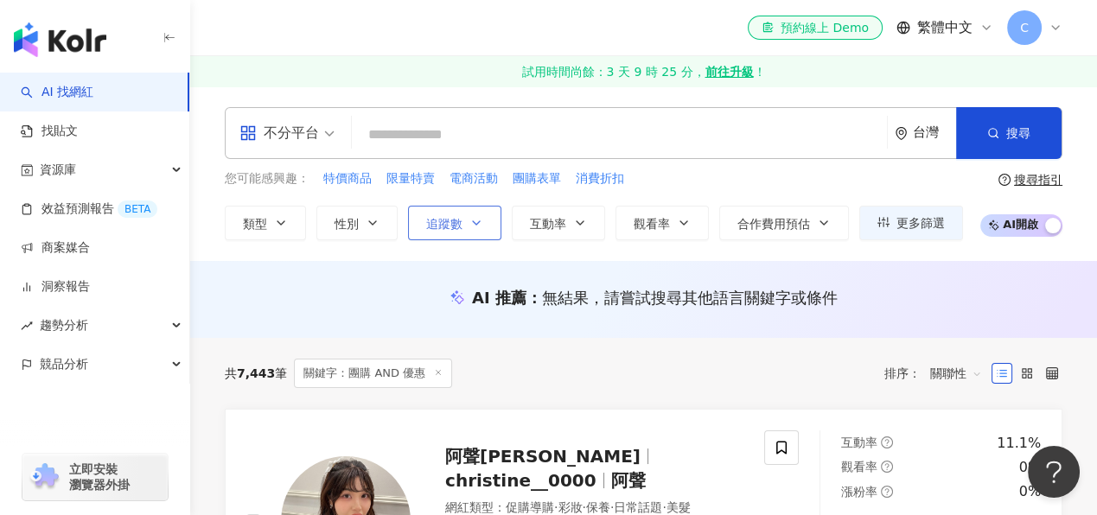
click at [448, 227] on span "追蹤數" at bounding box center [444, 224] width 36 height 14
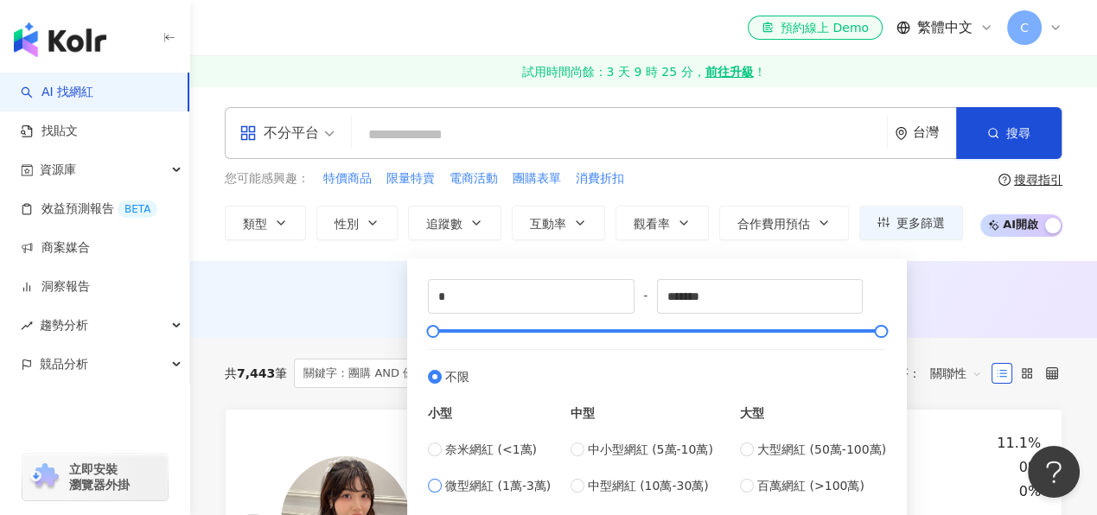
type input "*****"
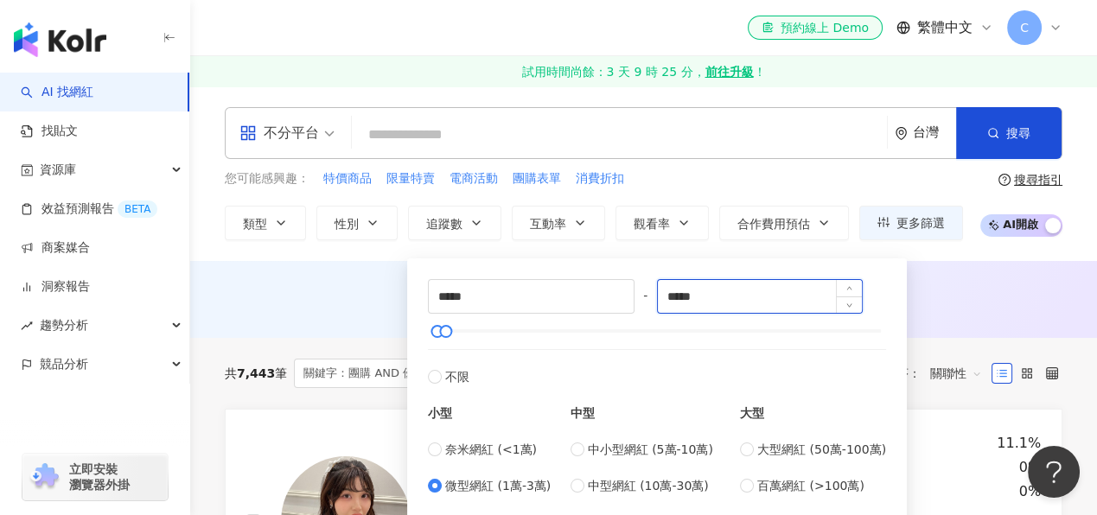
drag, startPoint x: 716, startPoint y: 299, endPoint x: 677, endPoint y: 302, distance: 39.0
click at [677, 302] on input "*****" at bounding box center [760, 296] width 205 height 33
type input "*****"
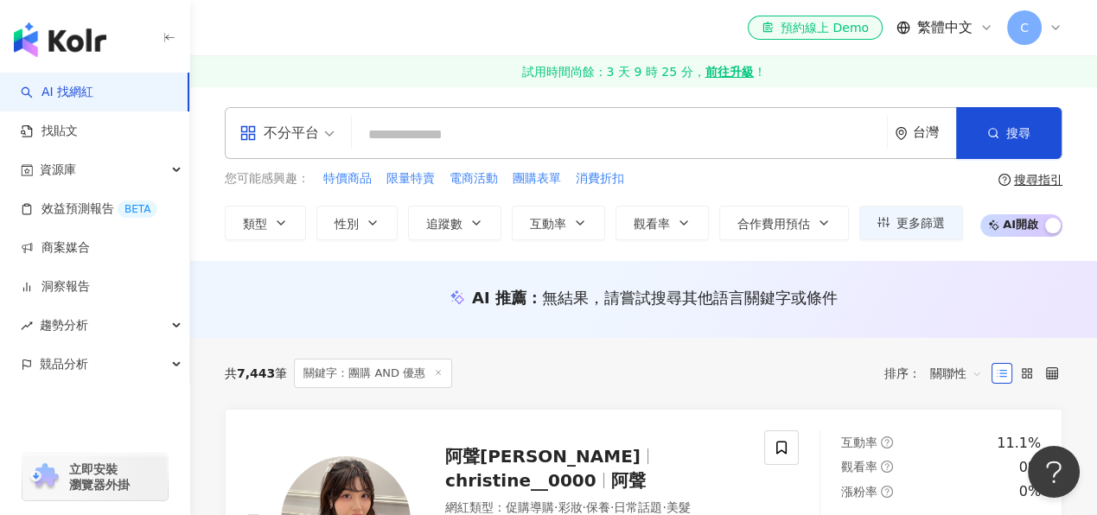
click at [922, 301] on div "AI 推薦 ： 無結果，請嘗試搜尋其他語言關鍵字或條件" at bounding box center [644, 298] width 838 height 22
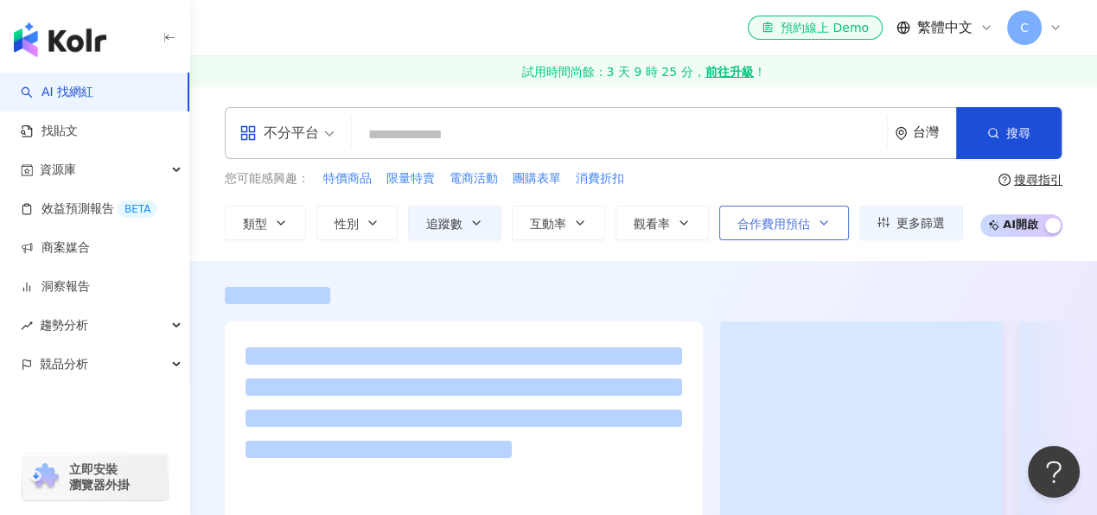
click at [808, 225] on button "合作費用預估" at bounding box center [784, 223] width 130 height 35
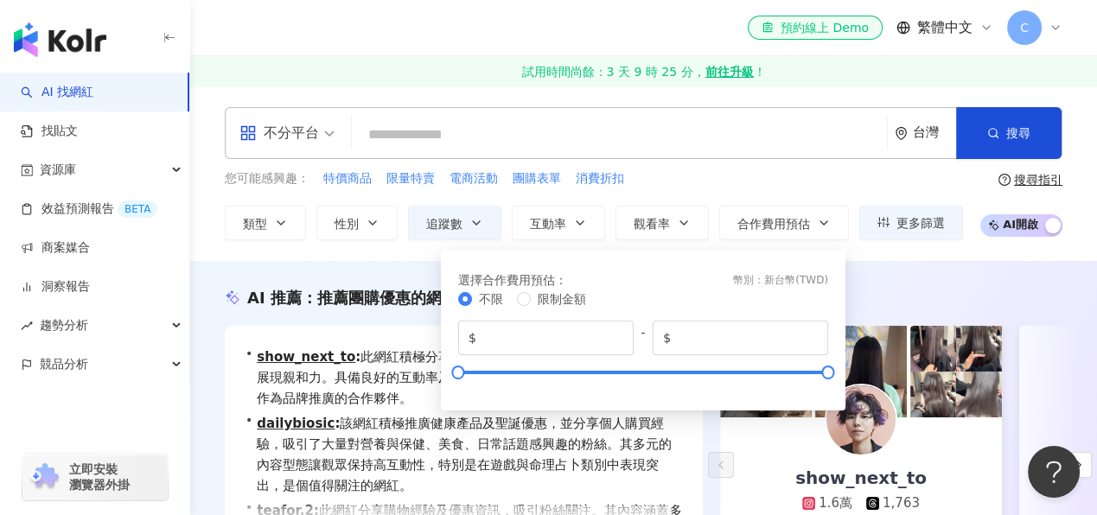
drag, startPoint x: 905, startPoint y: 270, endPoint x: 886, endPoint y: 274, distance: 19.5
click at [905, 270] on div "AI 推薦 ： 推薦團購優惠的網紅 • show_next_to : 此網紅積極分享美髮和寵物相關內容，融入個人生活，展現親和力。具備良好的互動率及多元化分享…" at bounding box center [643, 468] width 907 height 414
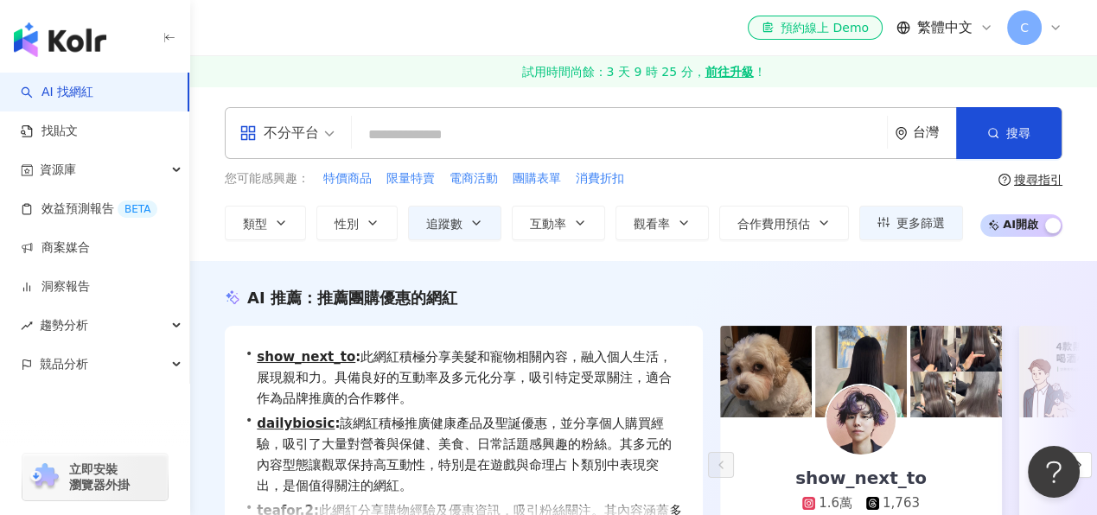
click at [1041, 227] on span "AI 開啟 AI 關閉" at bounding box center [1021, 225] width 82 height 22
